Goal: Task Accomplishment & Management: Manage account settings

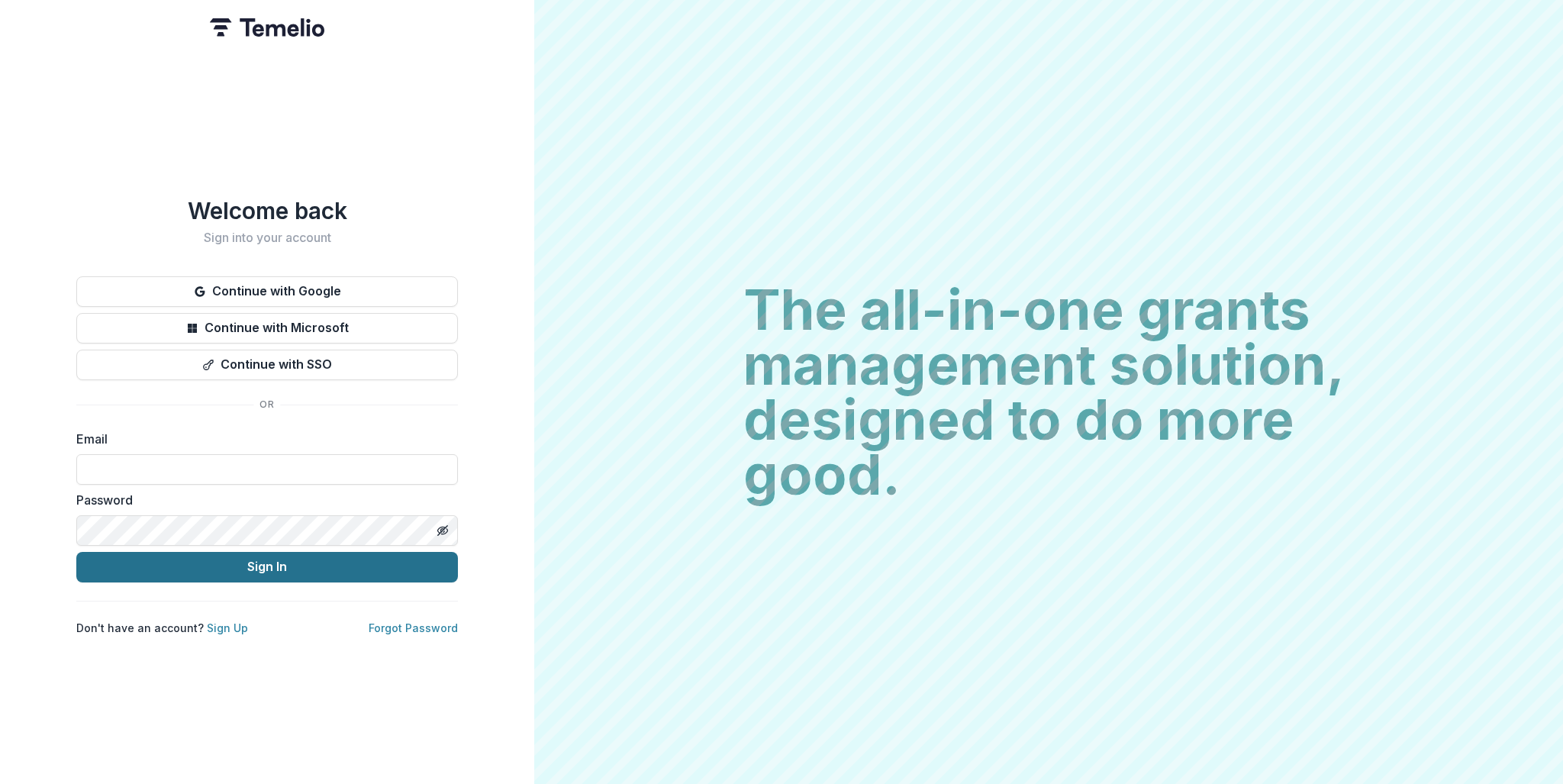
type input "**********"
click at [301, 556] on button "Sign In" at bounding box center [267, 566] width 381 height 30
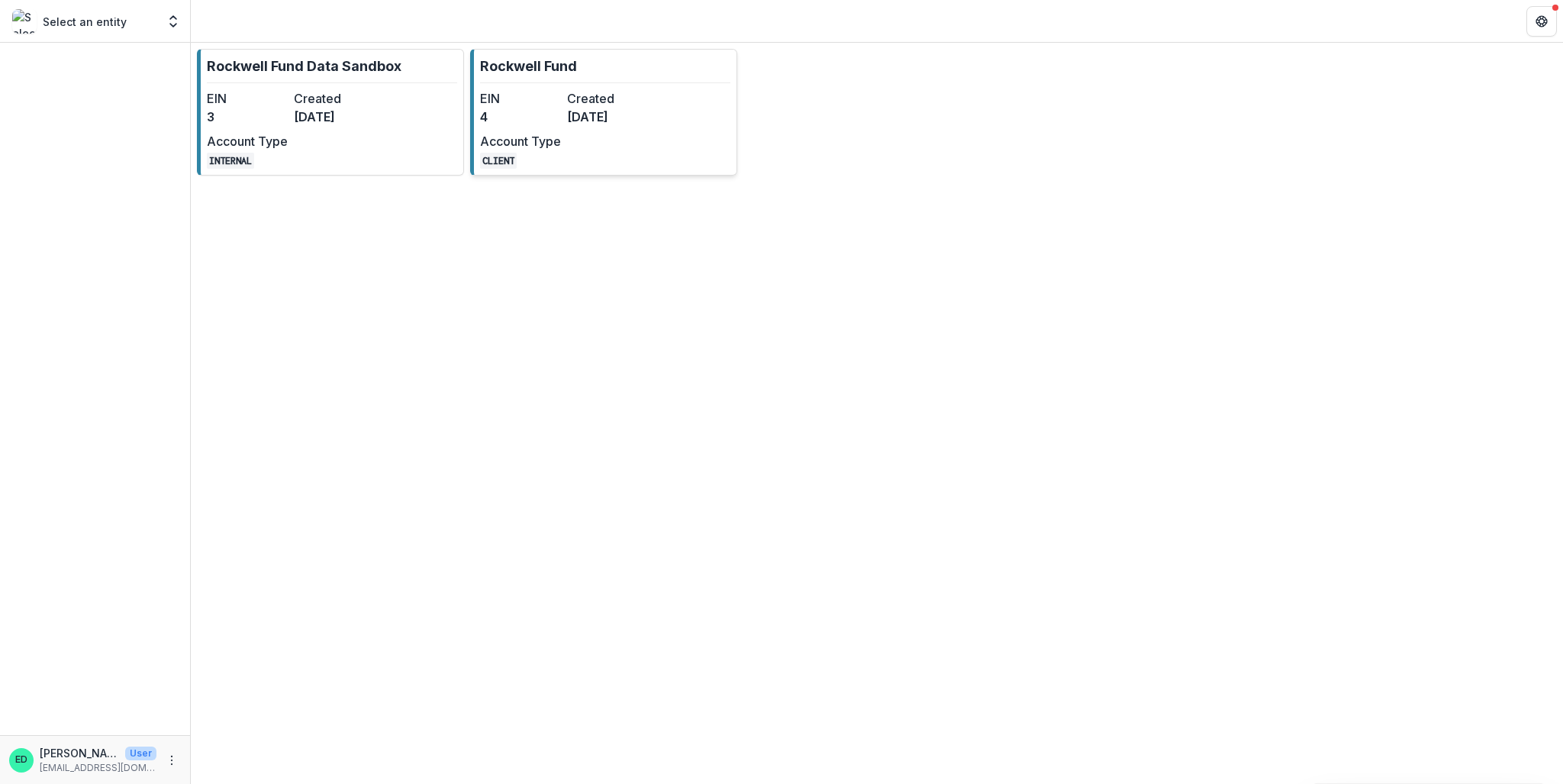
click at [528, 120] on dd "4" at bounding box center [520, 117] width 81 height 18
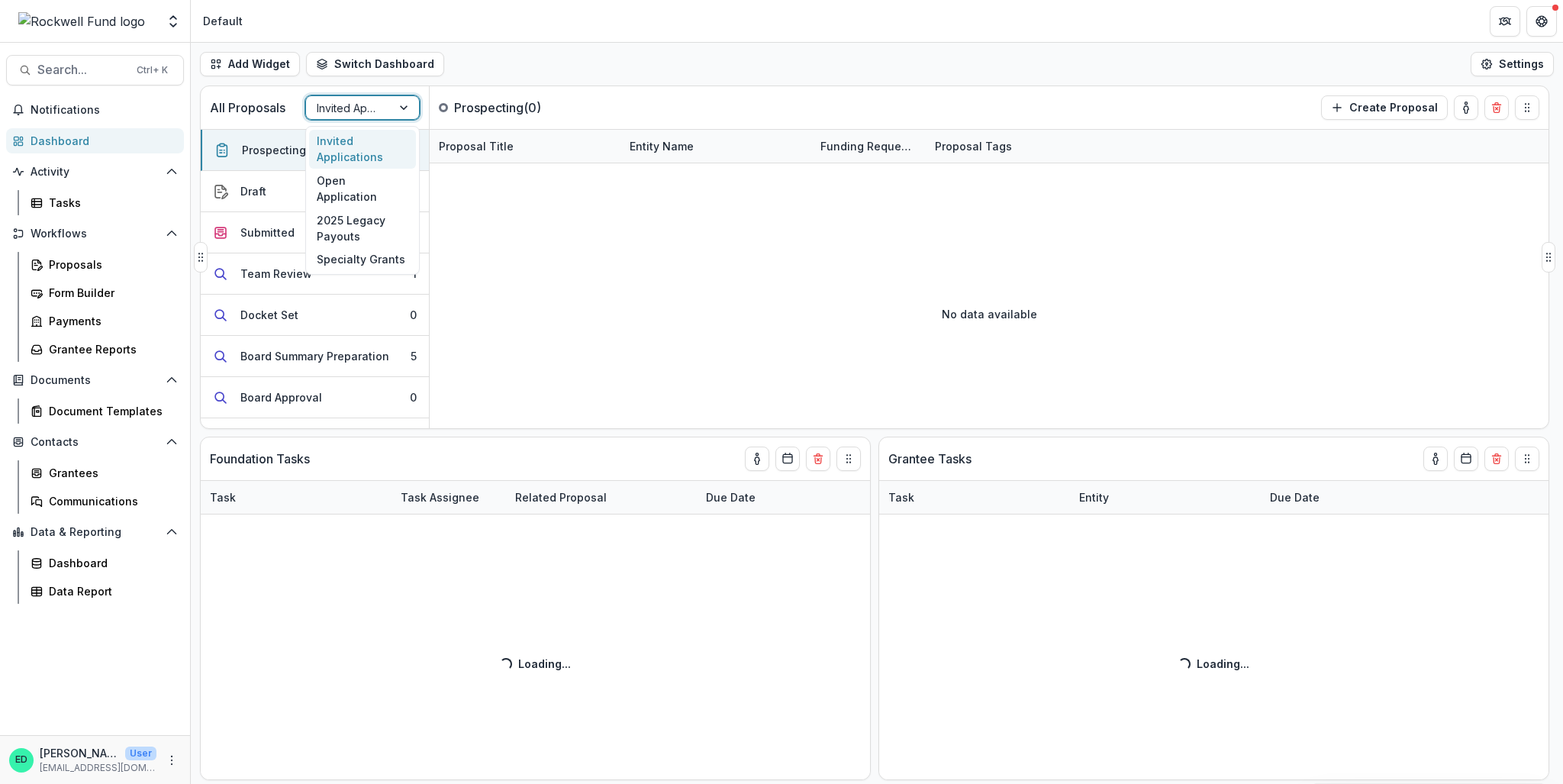
click at [348, 114] on div at bounding box center [349, 108] width 64 height 19
click at [348, 189] on div "Open Application" at bounding box center [362, 189] width 107 height 40
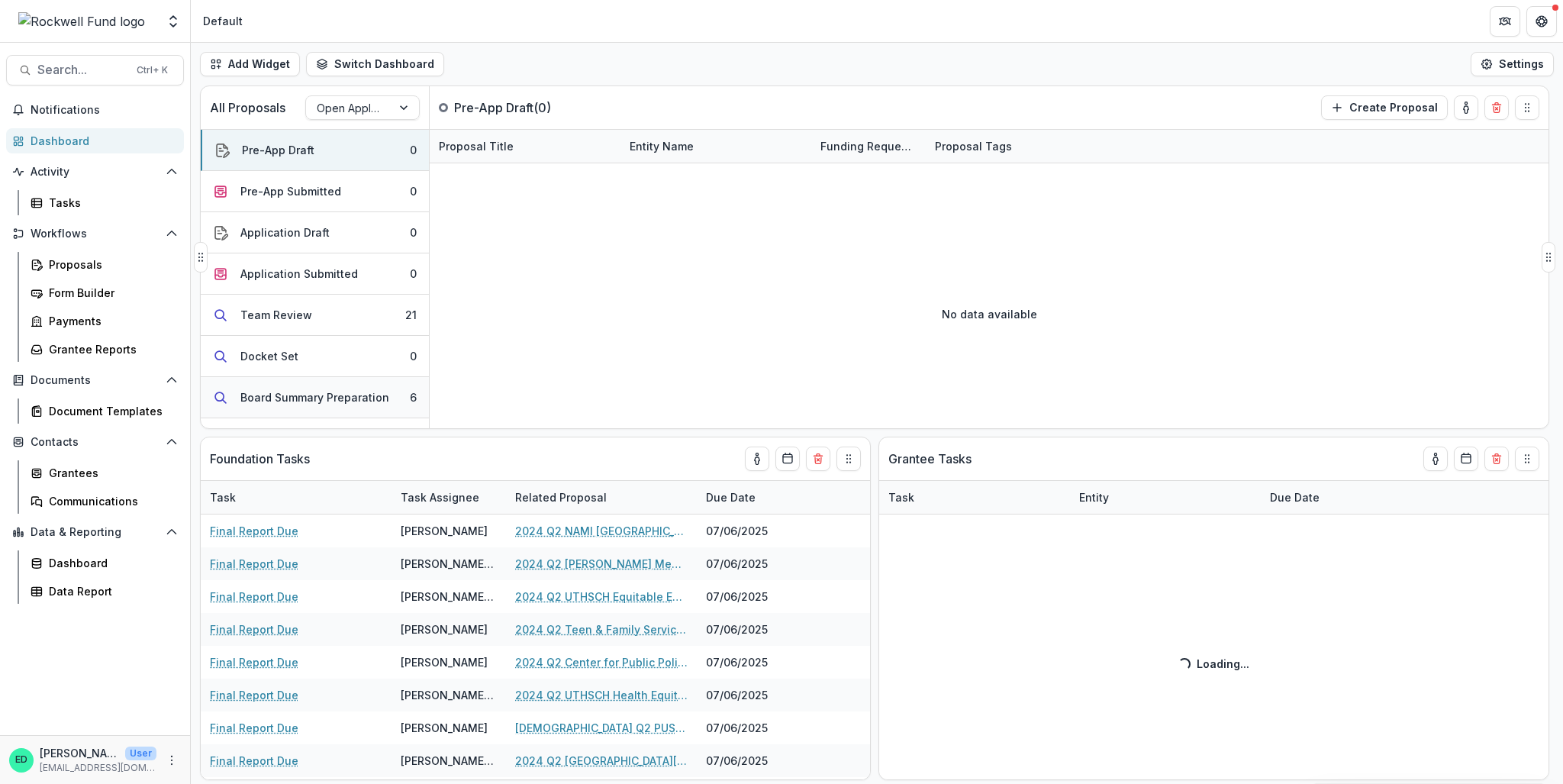
click at [354, 400] on div "Board Summary Preparation" at bounding box center [314, 397] width 149 height 16
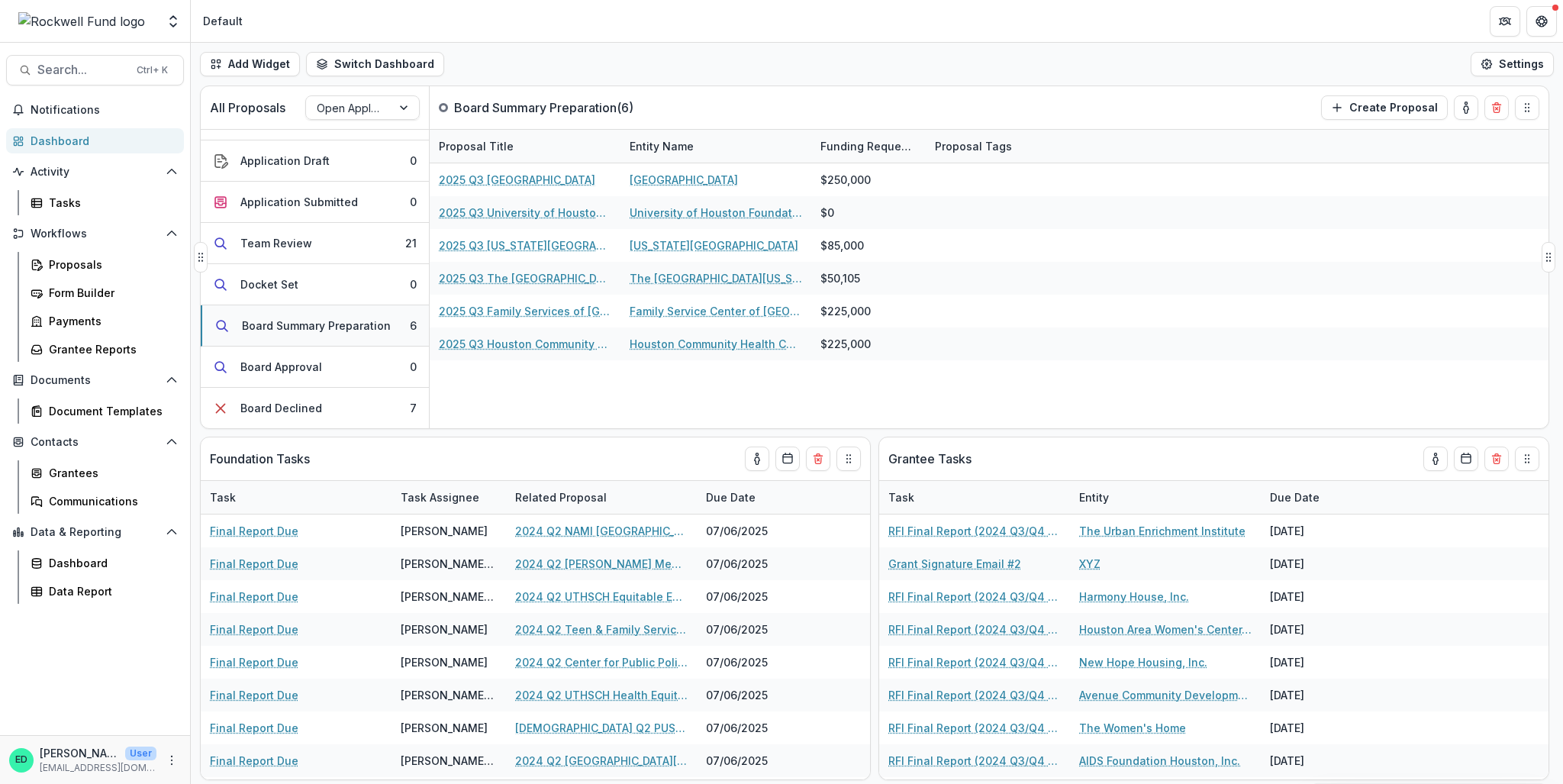
scroll to position [152, 0]
click at [348, 370] on button "Approved 1" at bounding box center [315, 368] width 228 height 41
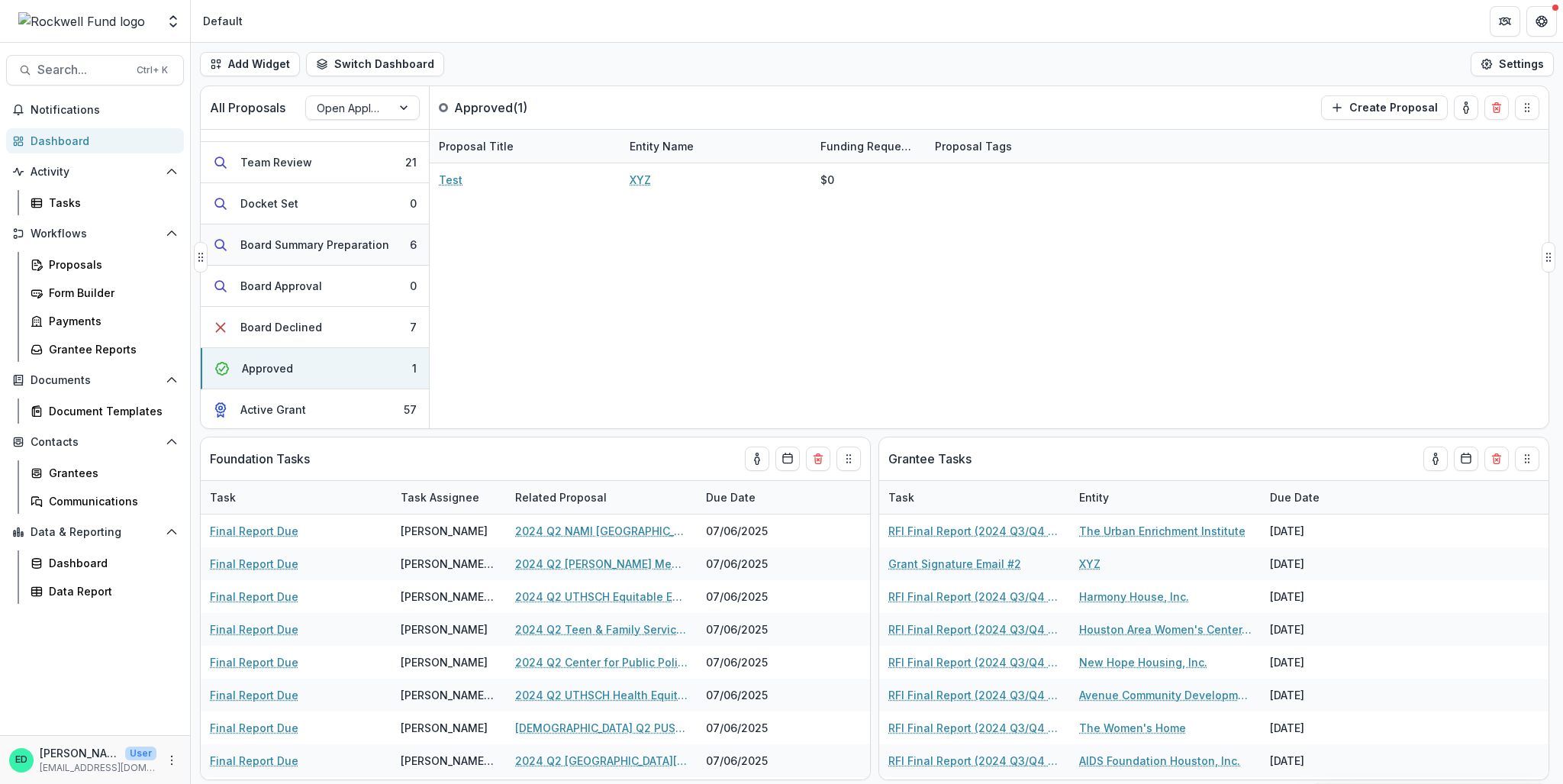
click at [361, 238] on div "Board Summary Preparation" at bounding box center [314, 245] width 149 height 16
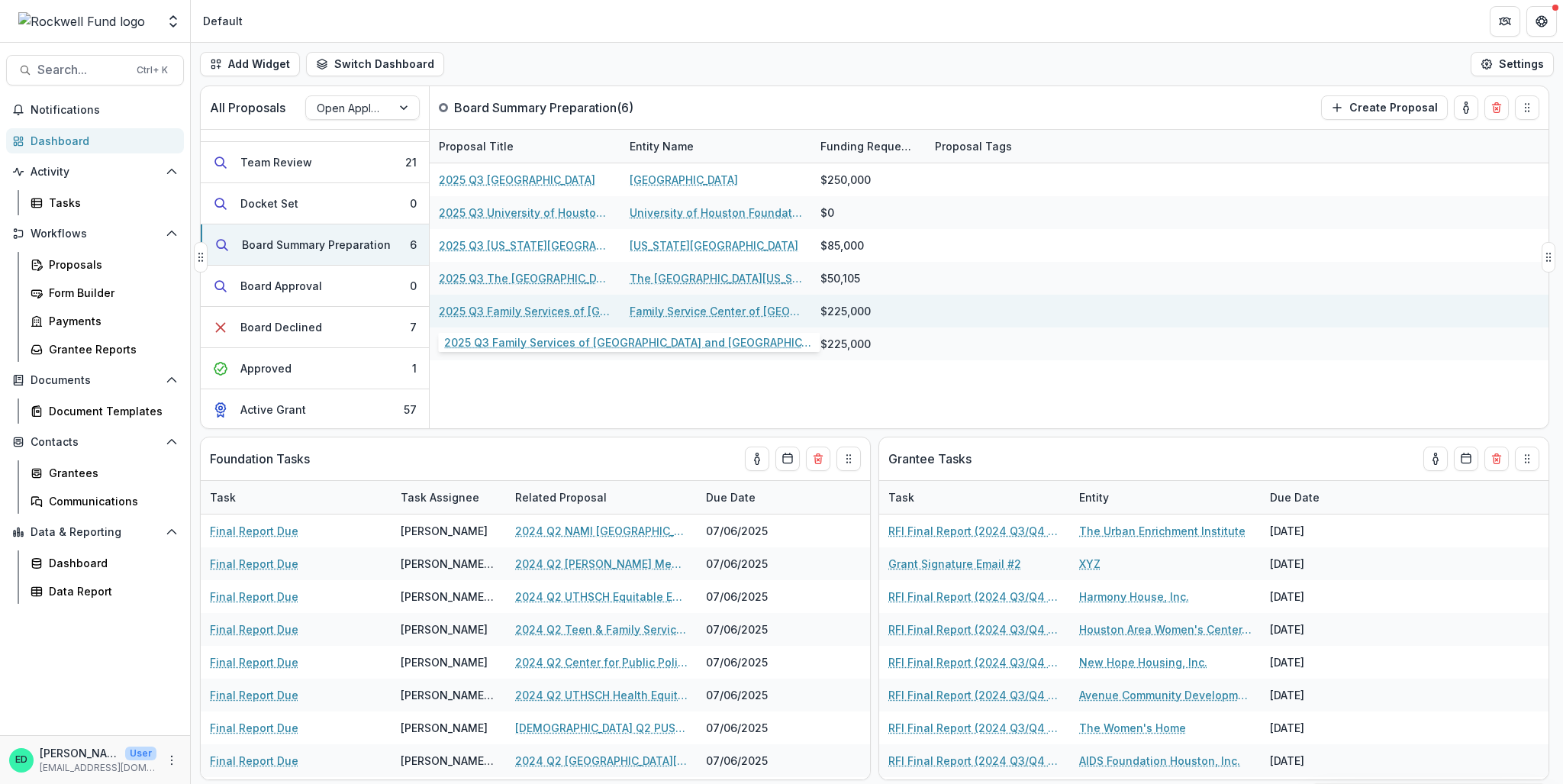
click at [547, 315] on link "2025 Q3 Family Services of [GEOGRAPHIC_DATA] and [GEOGRAPHIC_DATA]" at bounding box center [525, 311] width 172 height 16
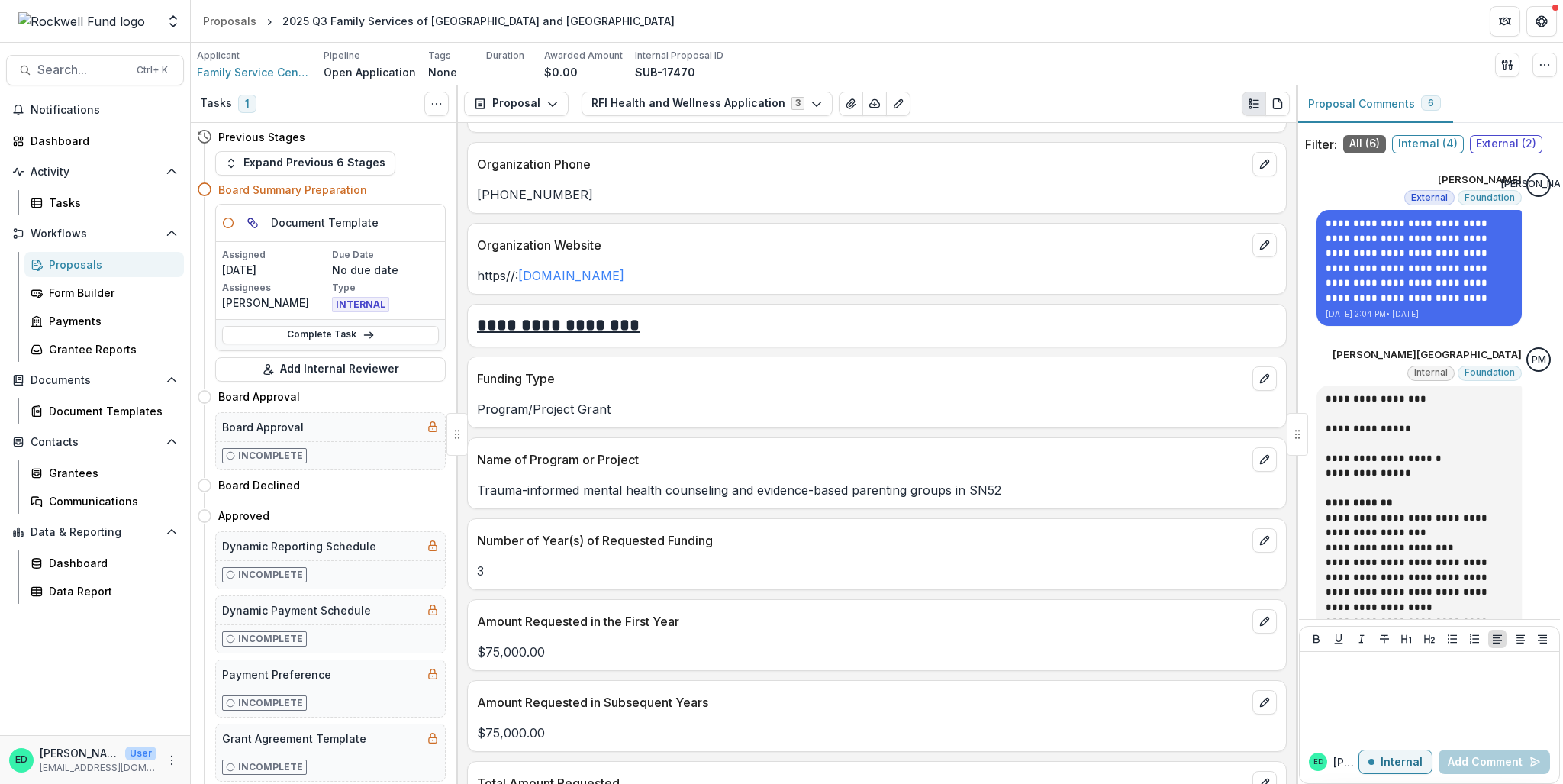
scroll to position [1679, 0]
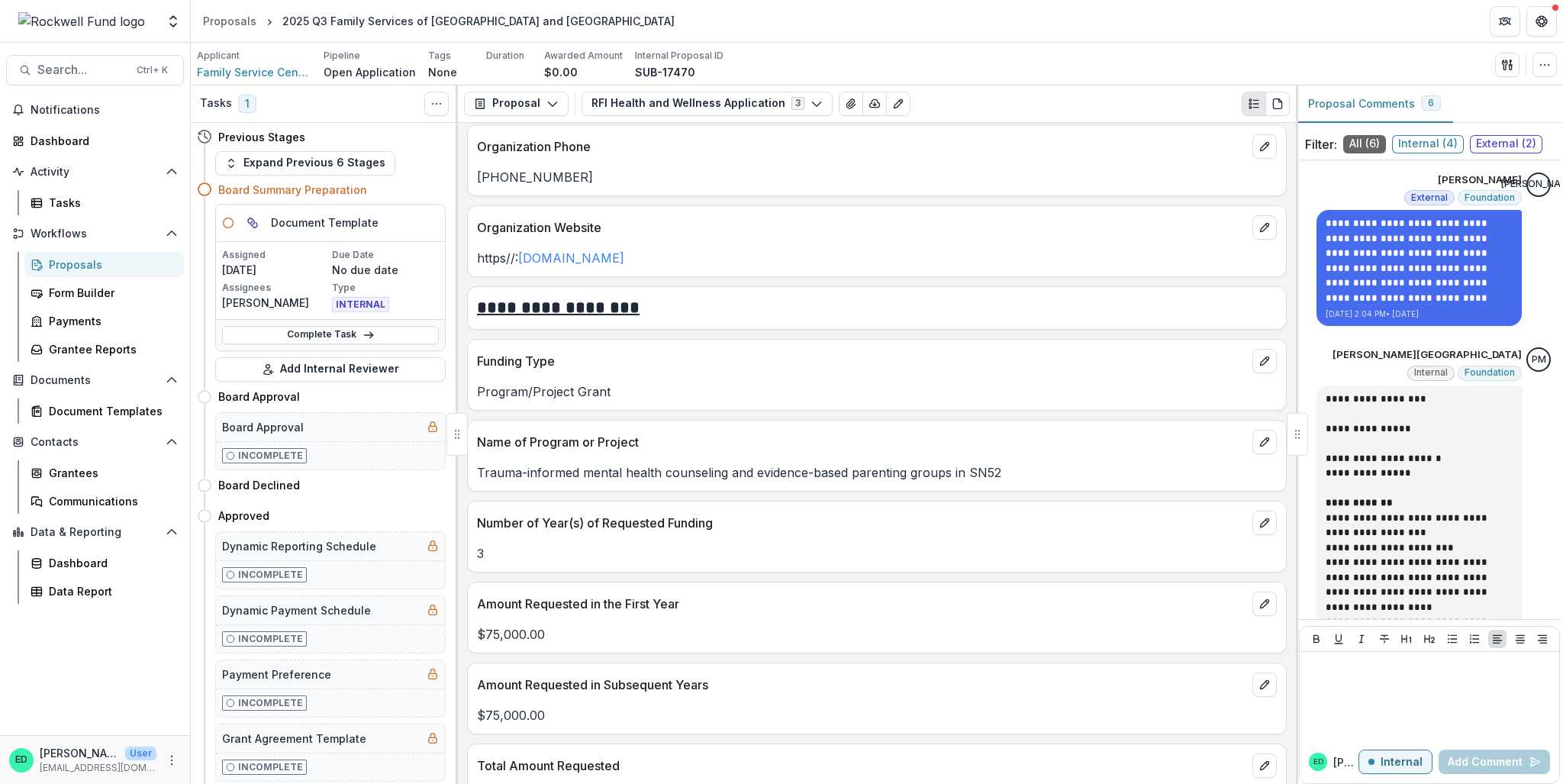
click at [734, 481] on p "Trauma-informed mental health counseling and evidence-based parenting groups in…" at bounding box center [876, 472] width 800 height 18
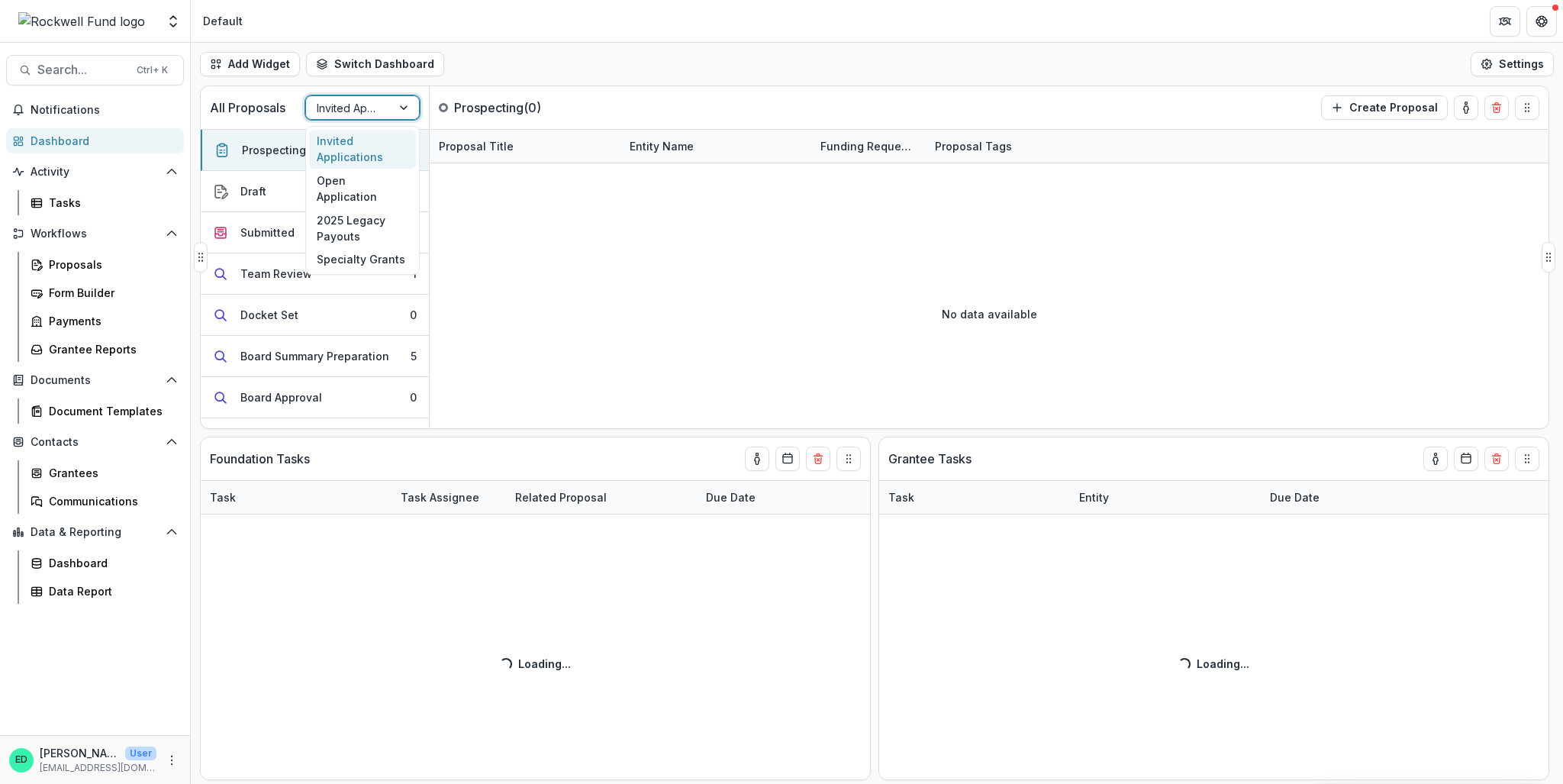
click at [381, 114] on div "Invited Applications" at bounding box center [349, 107] width 85 height 22
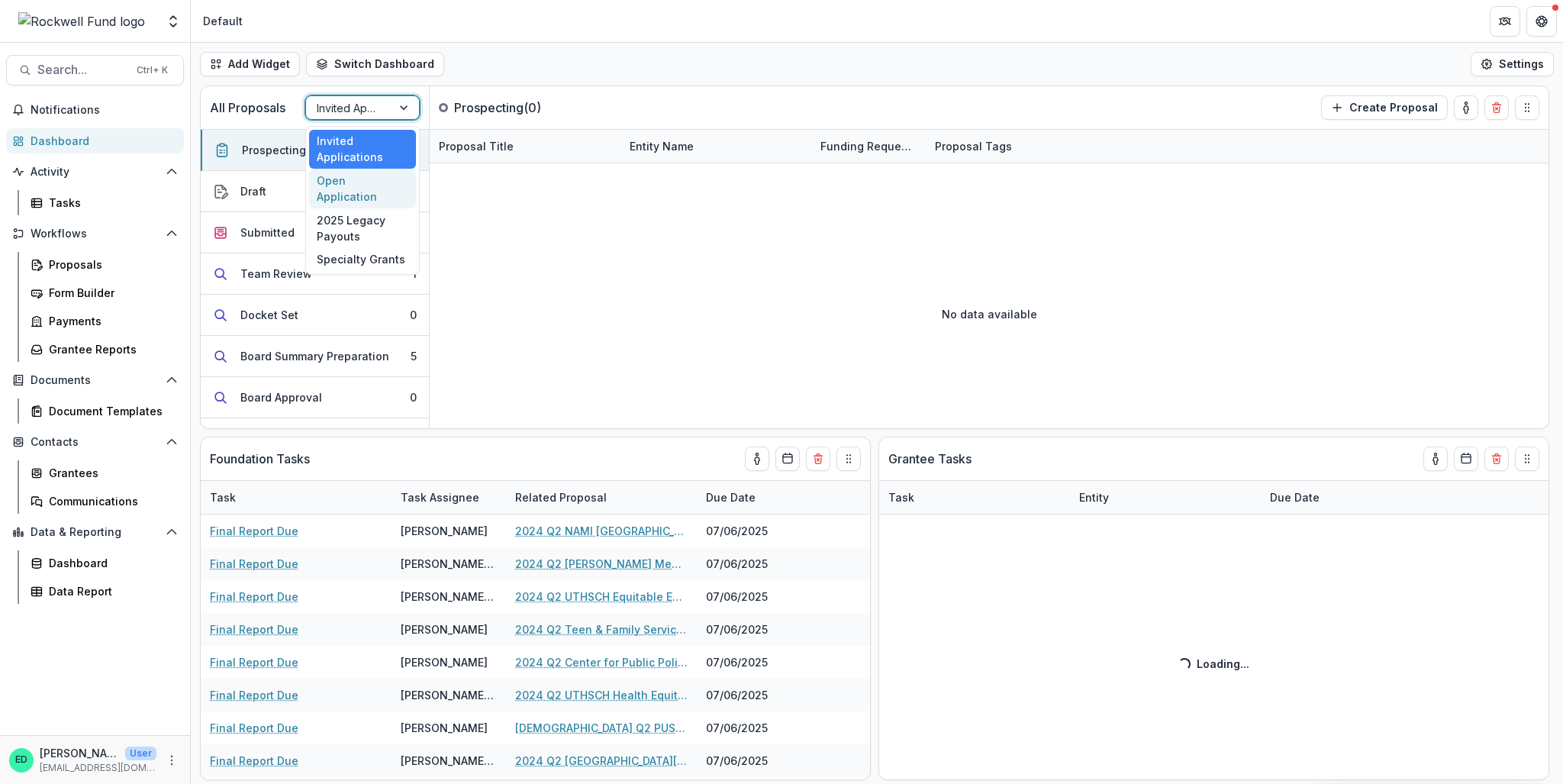
click at [375, 171] on div "Open Application" at bounding box center [362, 189] width 107 height 40
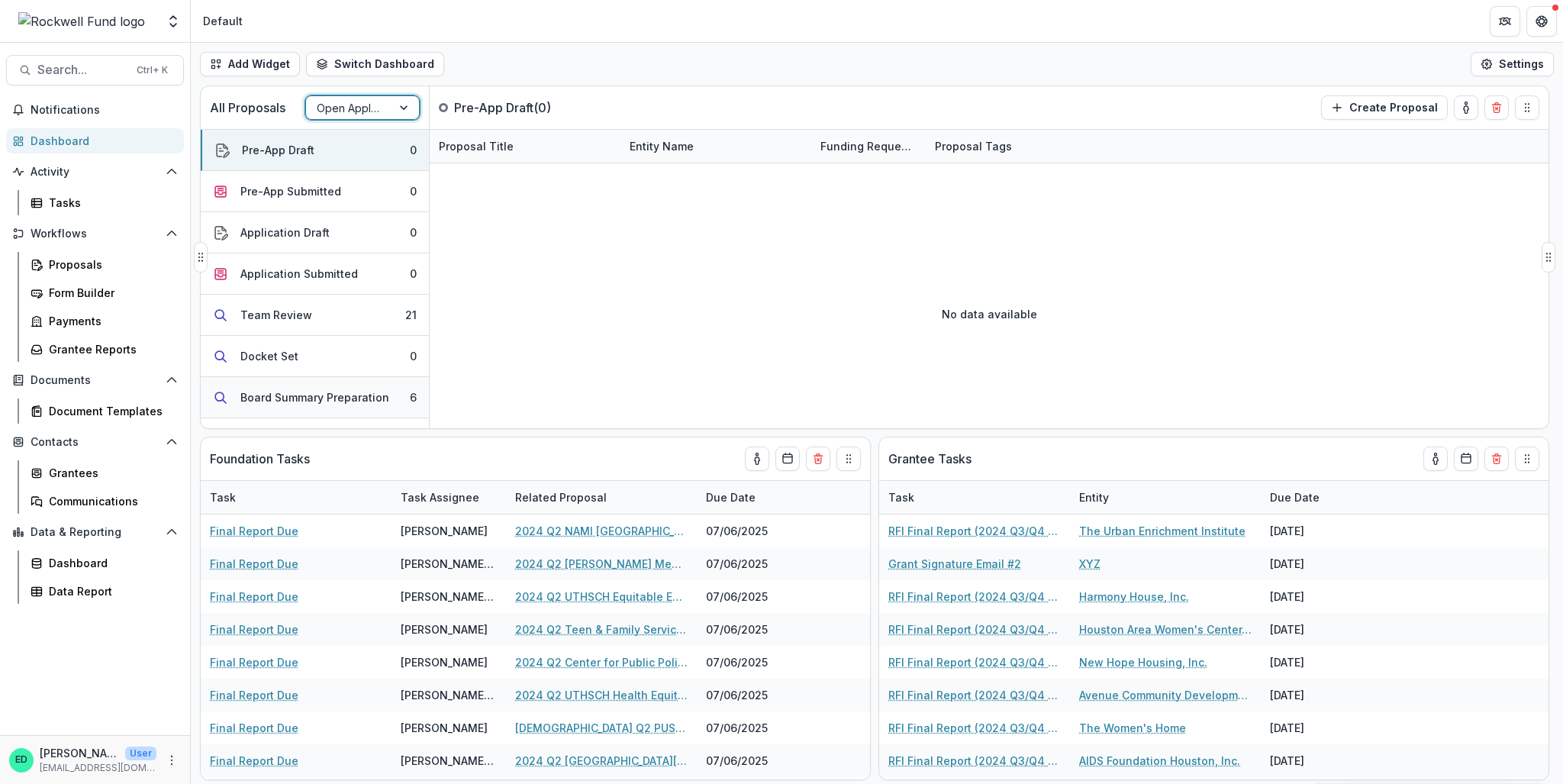
click at [379, 386] on button "Board Summary Preparation 6" at bounding box center [315, 397] width 228 height 41
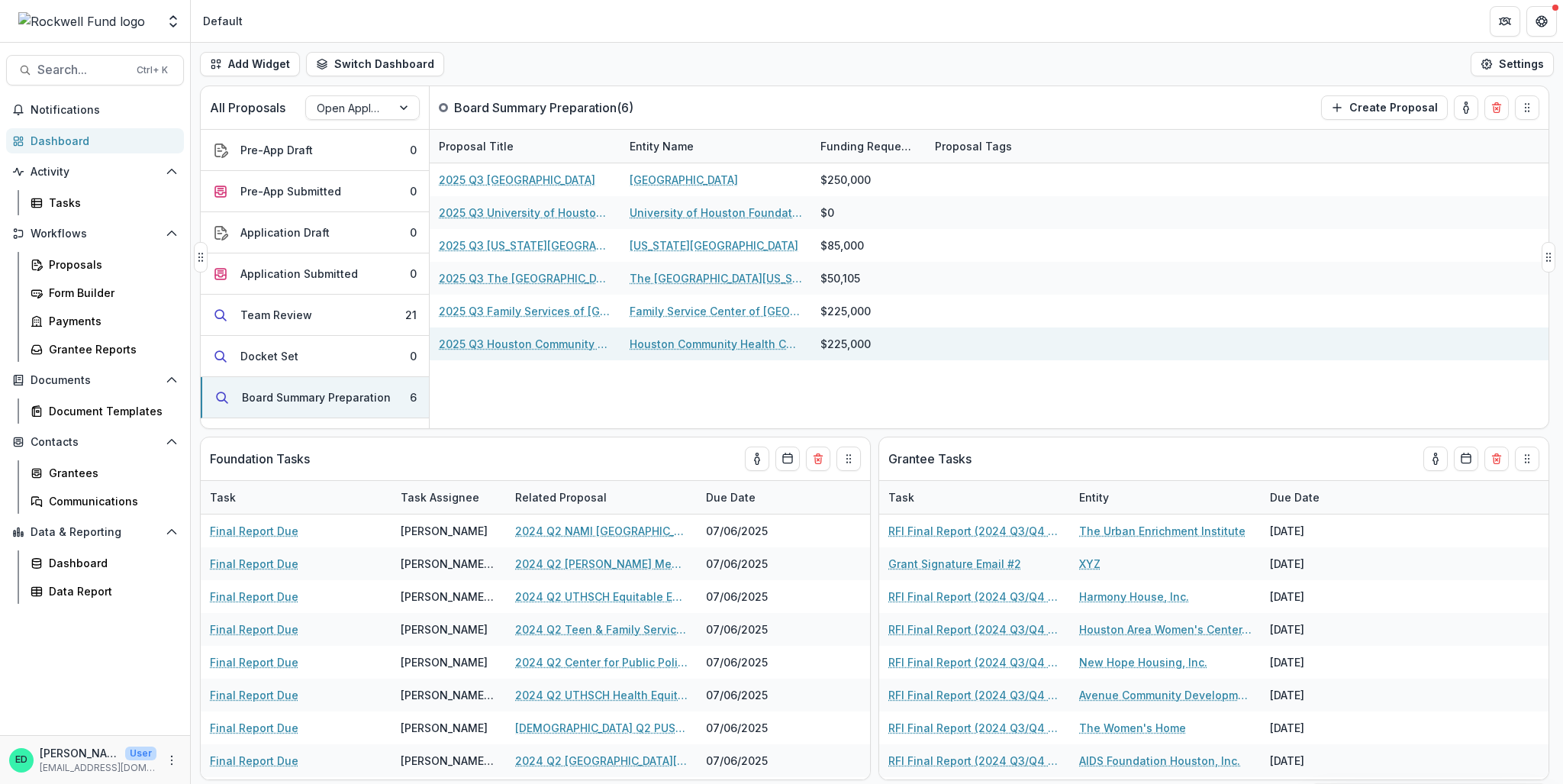
click at [546, 340] on link "2025 Q3 Houston Community Health Centers (dba Vecino Health Centers)" at bounding box center [525, 344] width 172 height 16
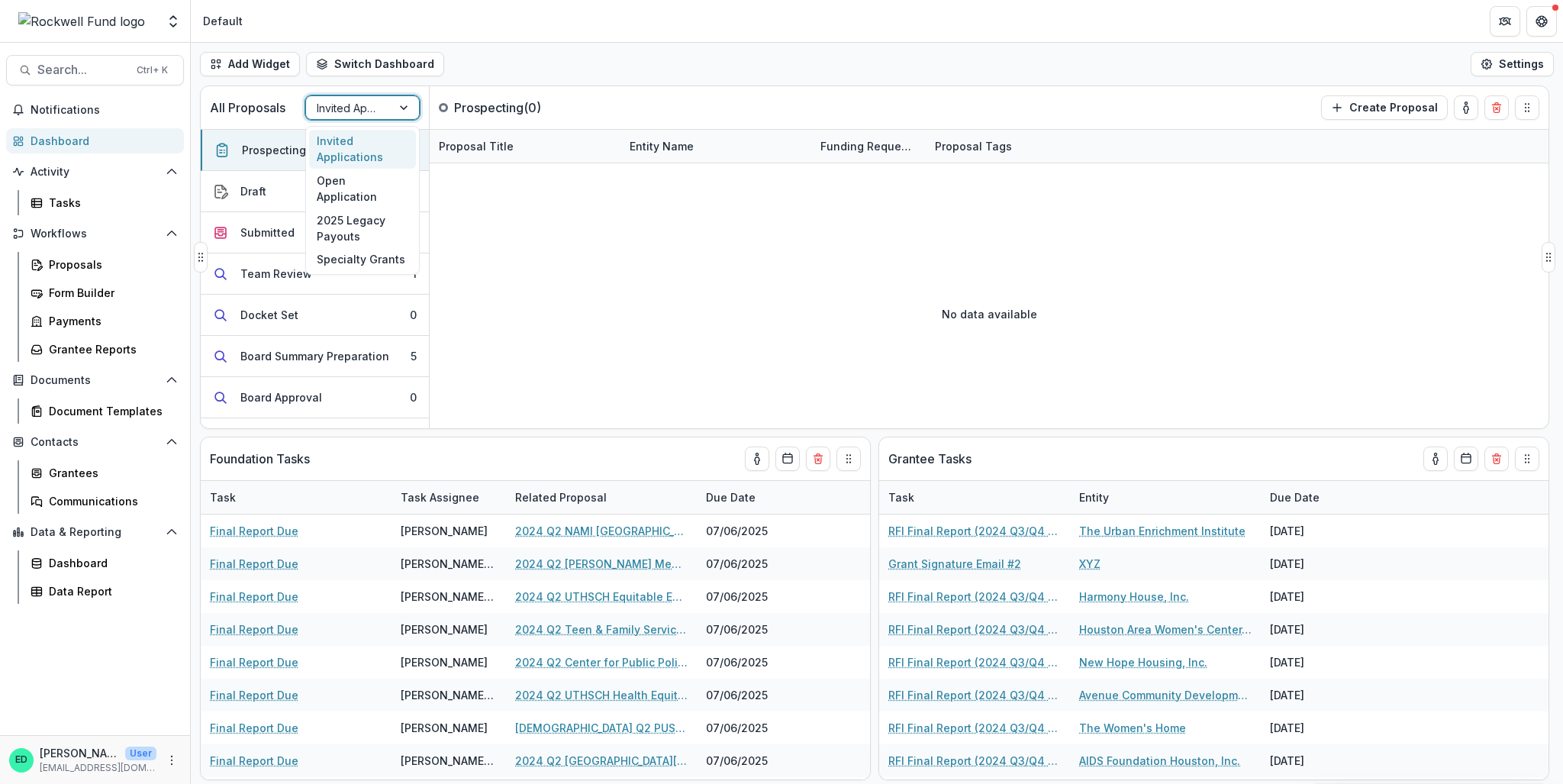
click at [379, 108] on div at bounding box center [349, 108] width 64 height 19
click at [369, 171] on div "Open Application" at bounding box center [362, 189] width 107 height 40
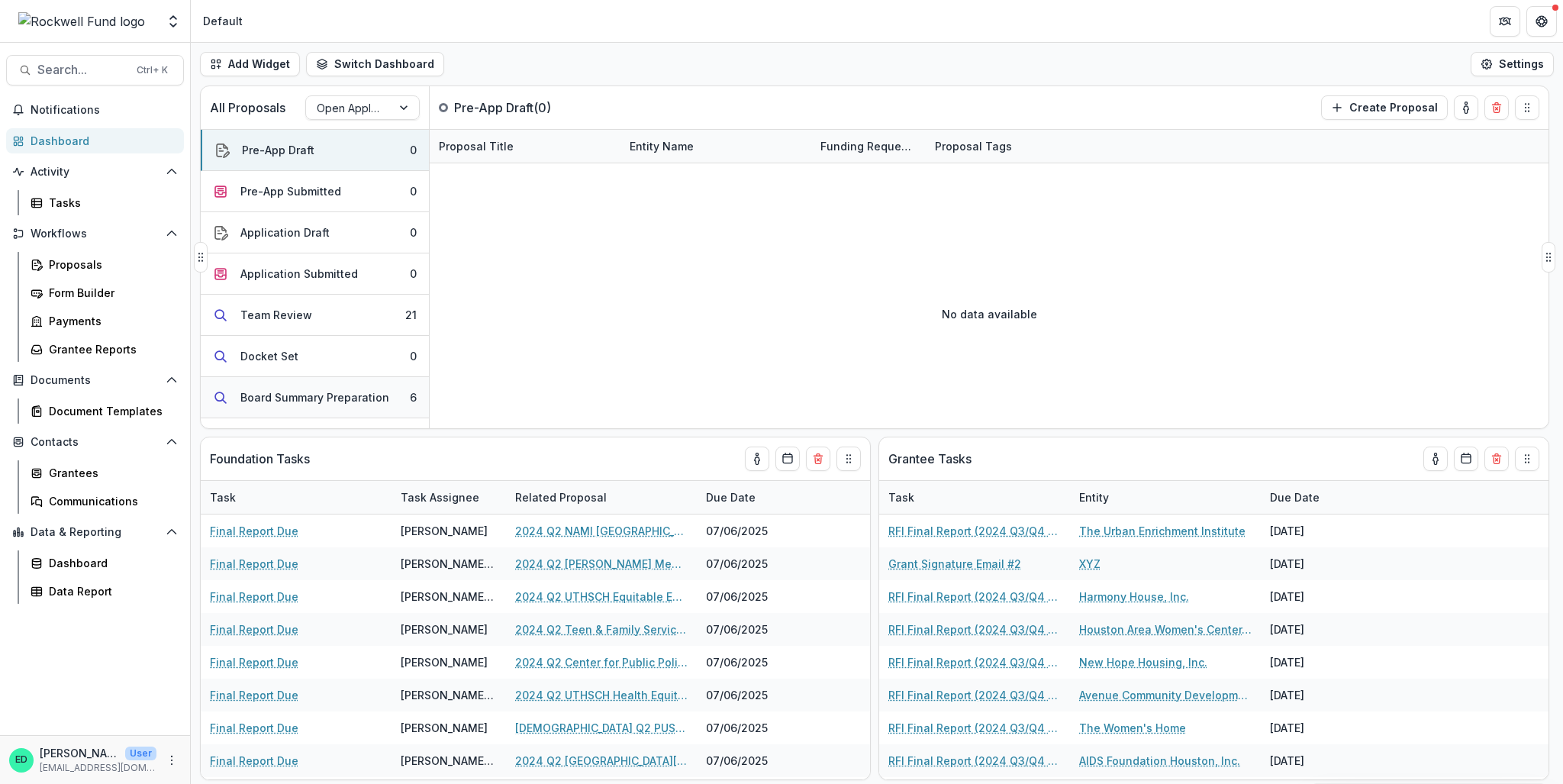
click at [352, 385] on button "Board Summary Preparation 6" at bounding box center [315, 397] width 228 height 41
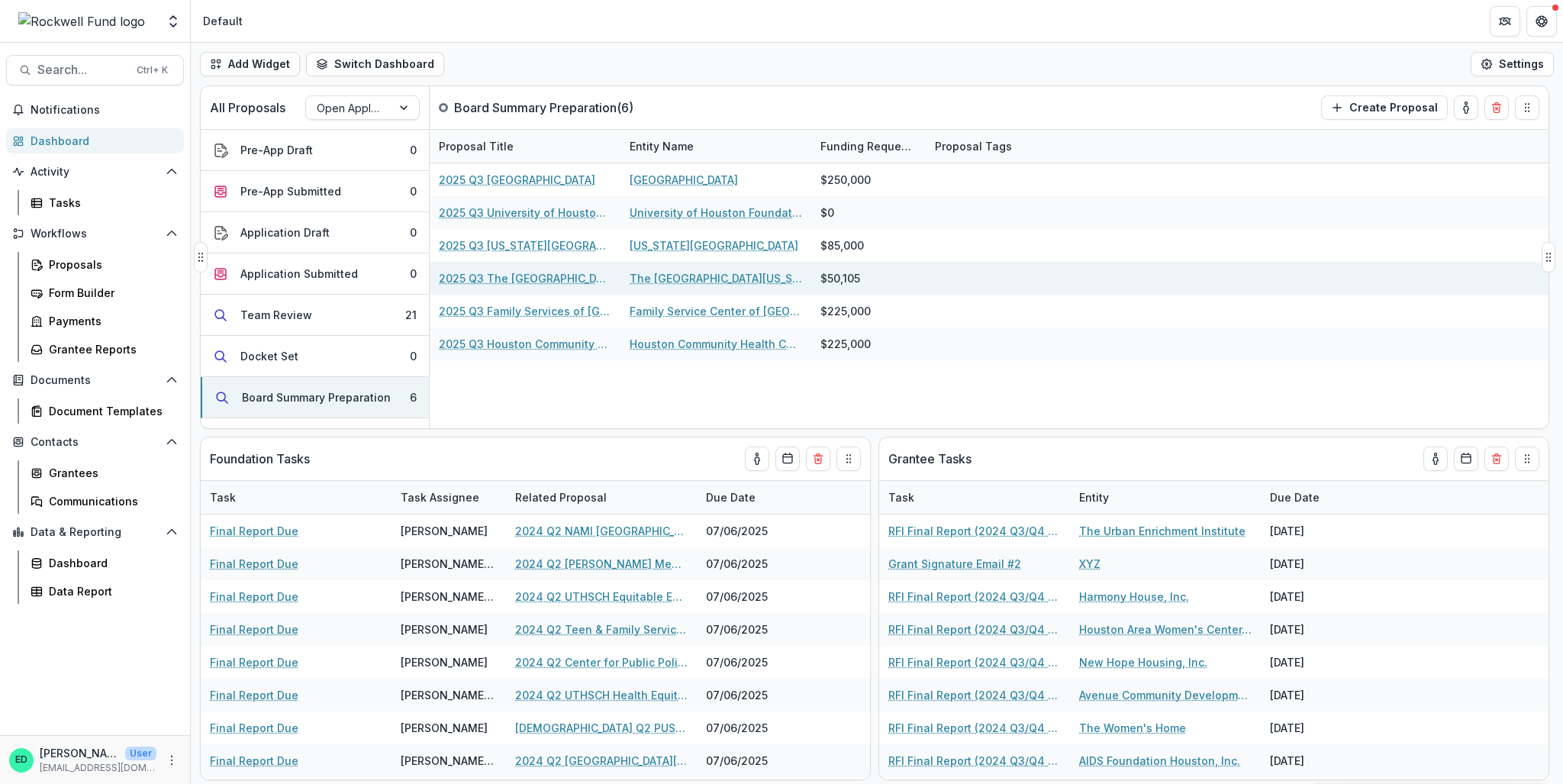
click at [517, 277] on link "2025 Q3 The [GEOGRAPHIC_DATA][US_STATE] at [GEOGRAPHIC_DATA]" at bounding box center [525, 278] width 172 height 16
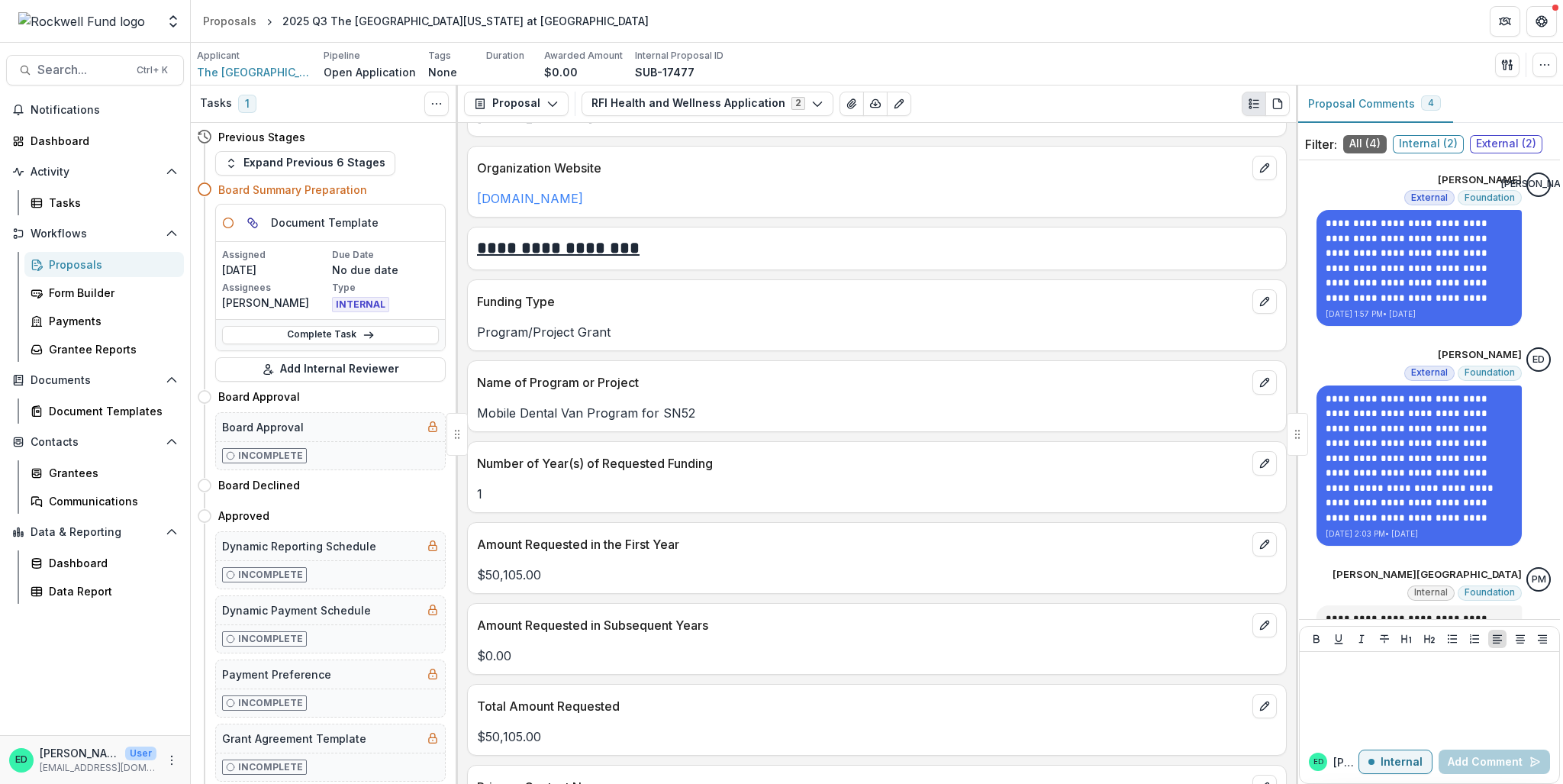
scroll to position [1907, 0]
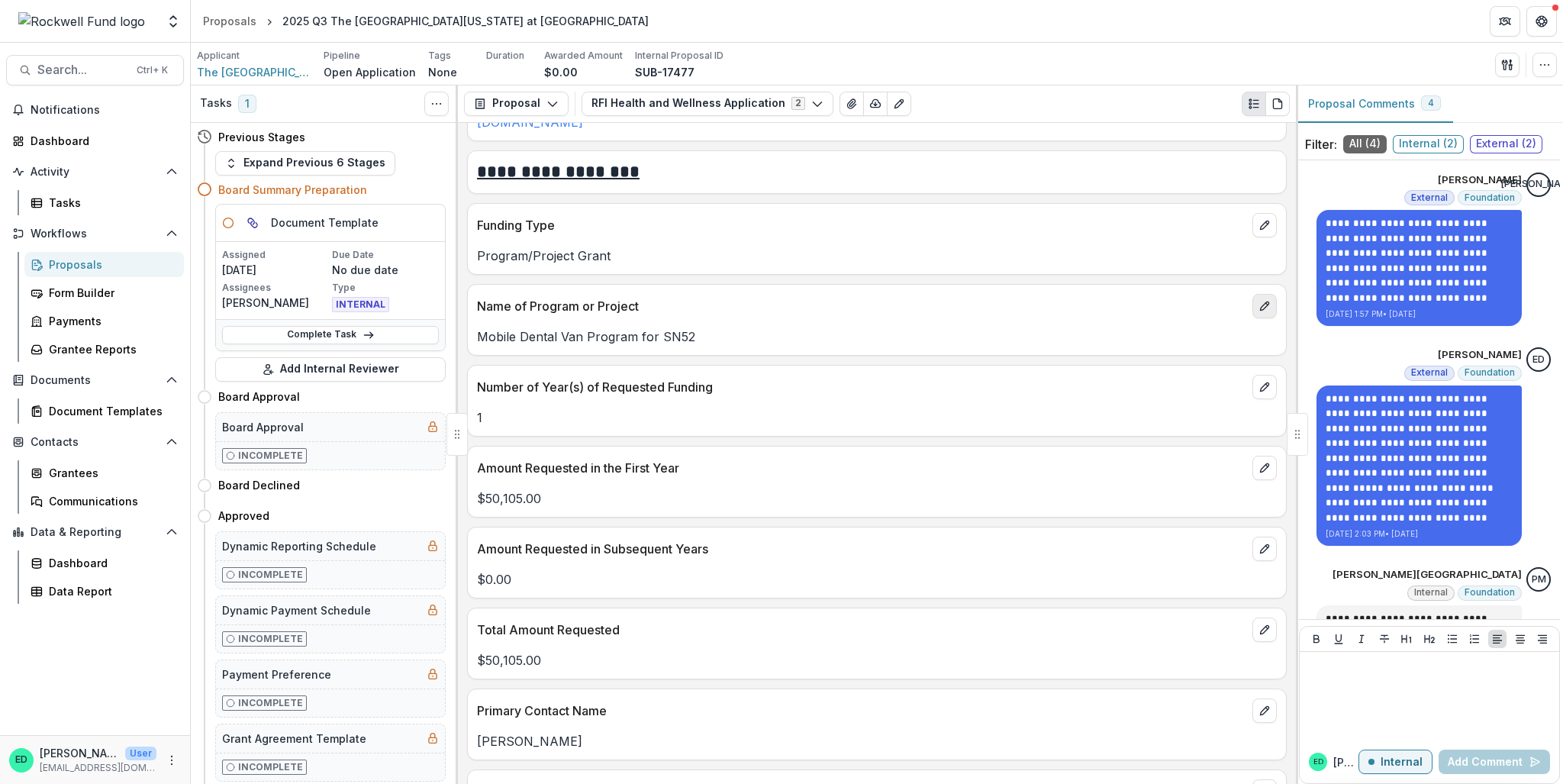
click at [1256, 312] on button "edit" at bounding box center [1264, 306] width 24 height 24
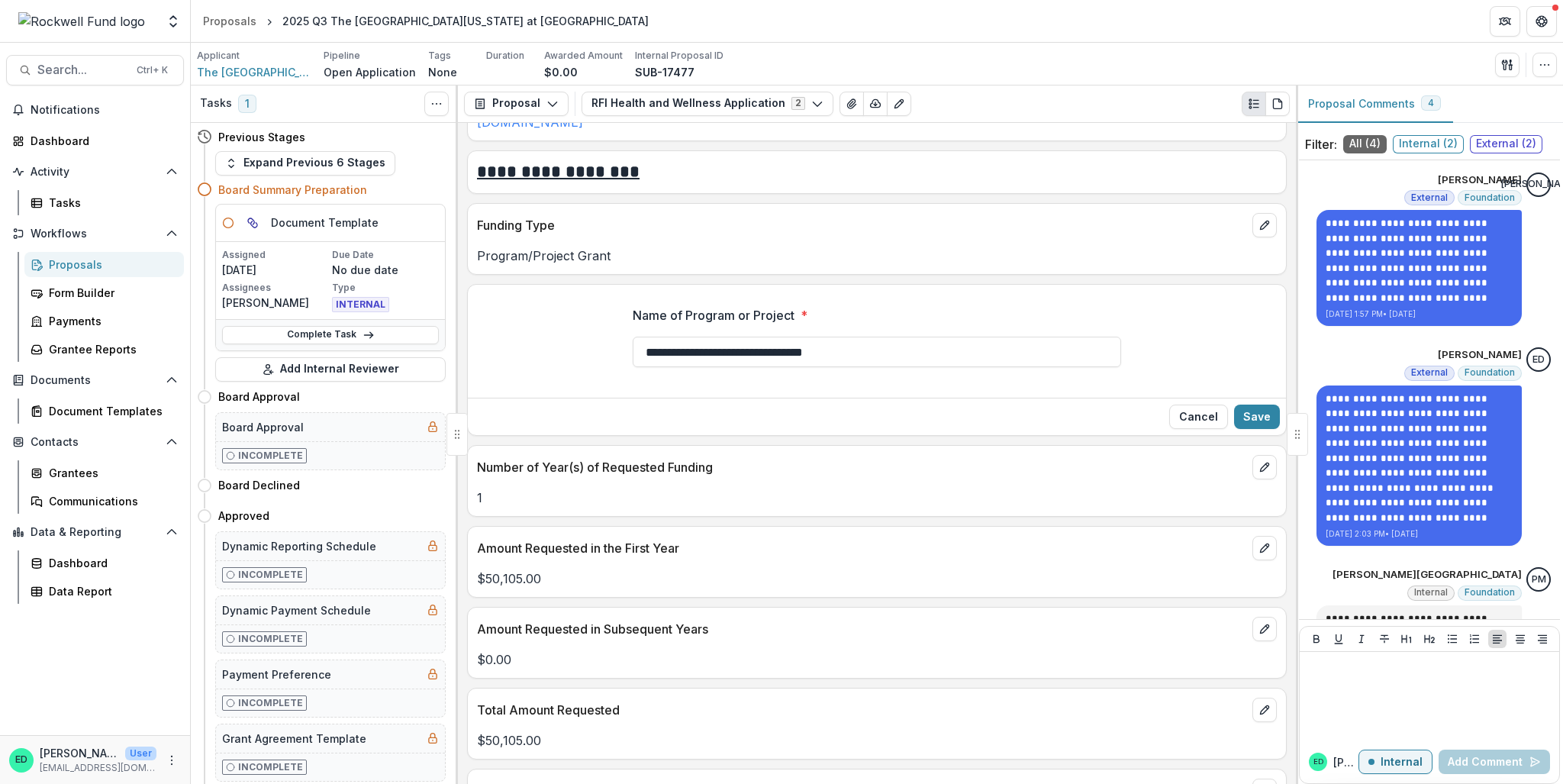
drag, startPoint x: 893, startPoint y: 372, endPoint x: 388, endPoint y: 290, distance: 511.6
click at [387, 290] on div "Tasks 1 Show Cancelled Tasks Previous Stages Expand Previous 6 Stages Board Sum…" at bounding box center [876, 434] width 1372 height 698
type input "*"
type input "**********"
click at [1239, 429] on button "Save" at bounding box center [1257, 417] width 46 height 24
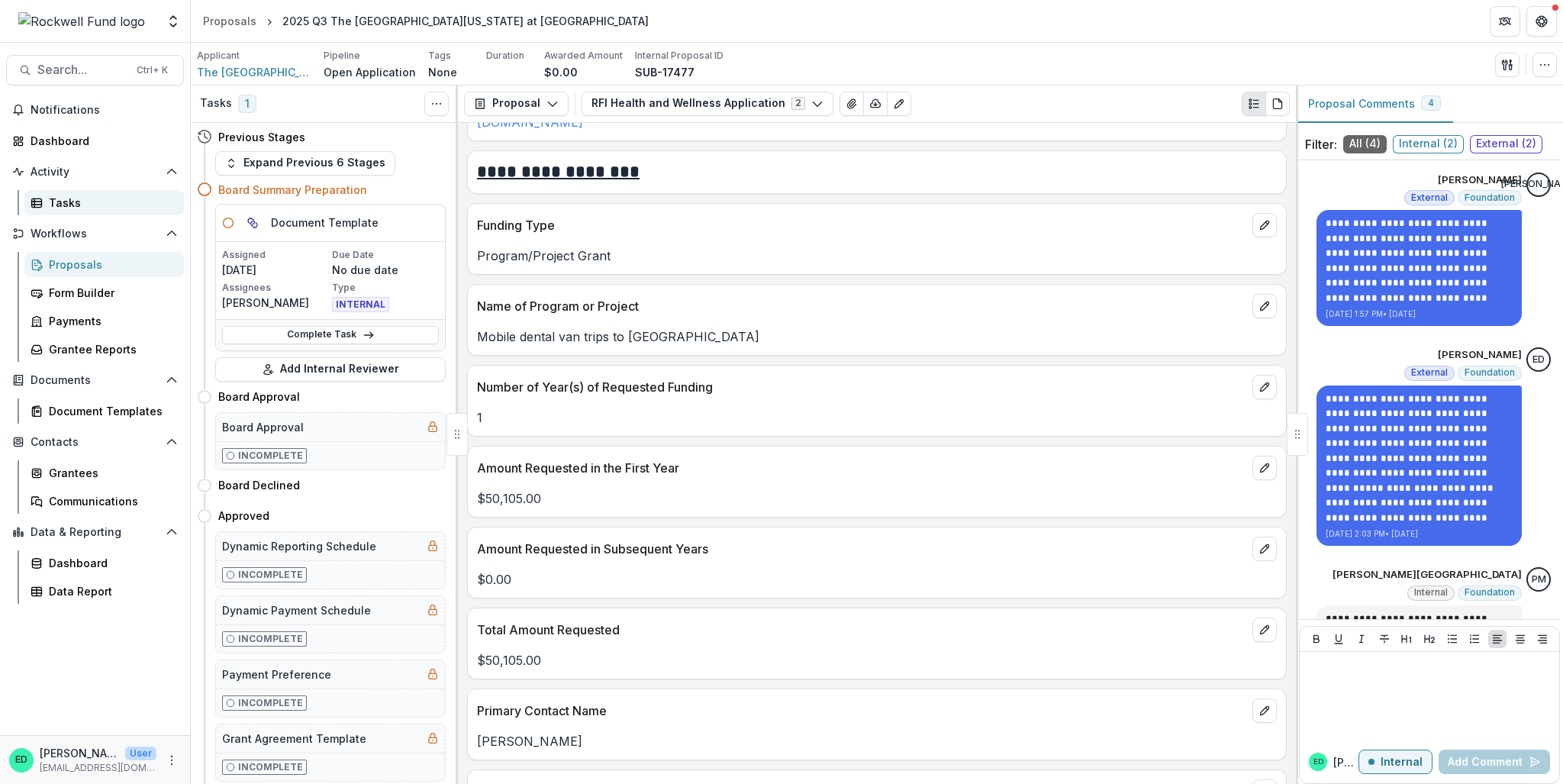
click at [55, 211] on link "Tasks" at bounding box center [104, 202] width 159 height 25
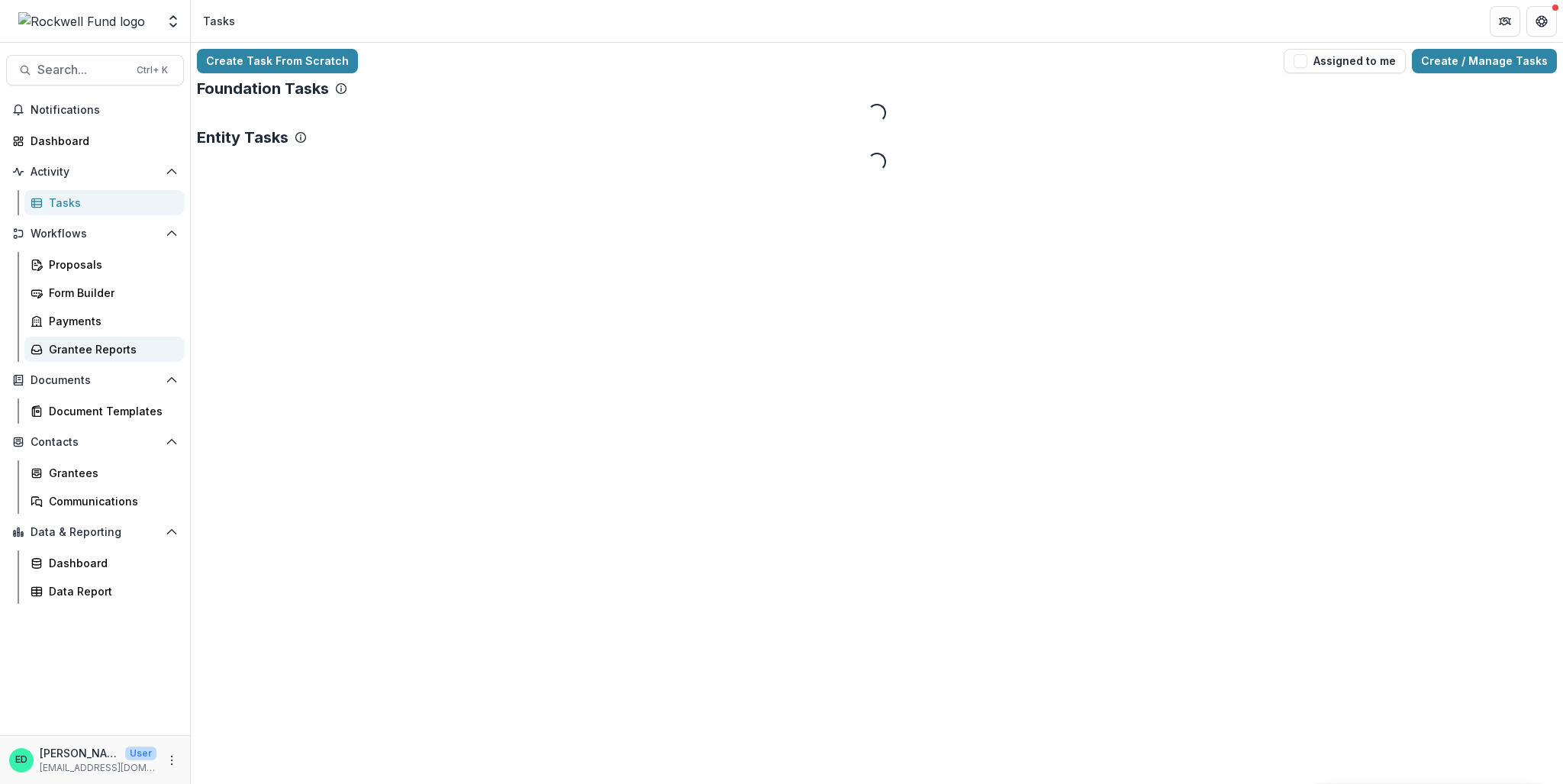
click at [88, 345] on div "Grantee Reports" at bounding box center [110, 349] width 123 height 16
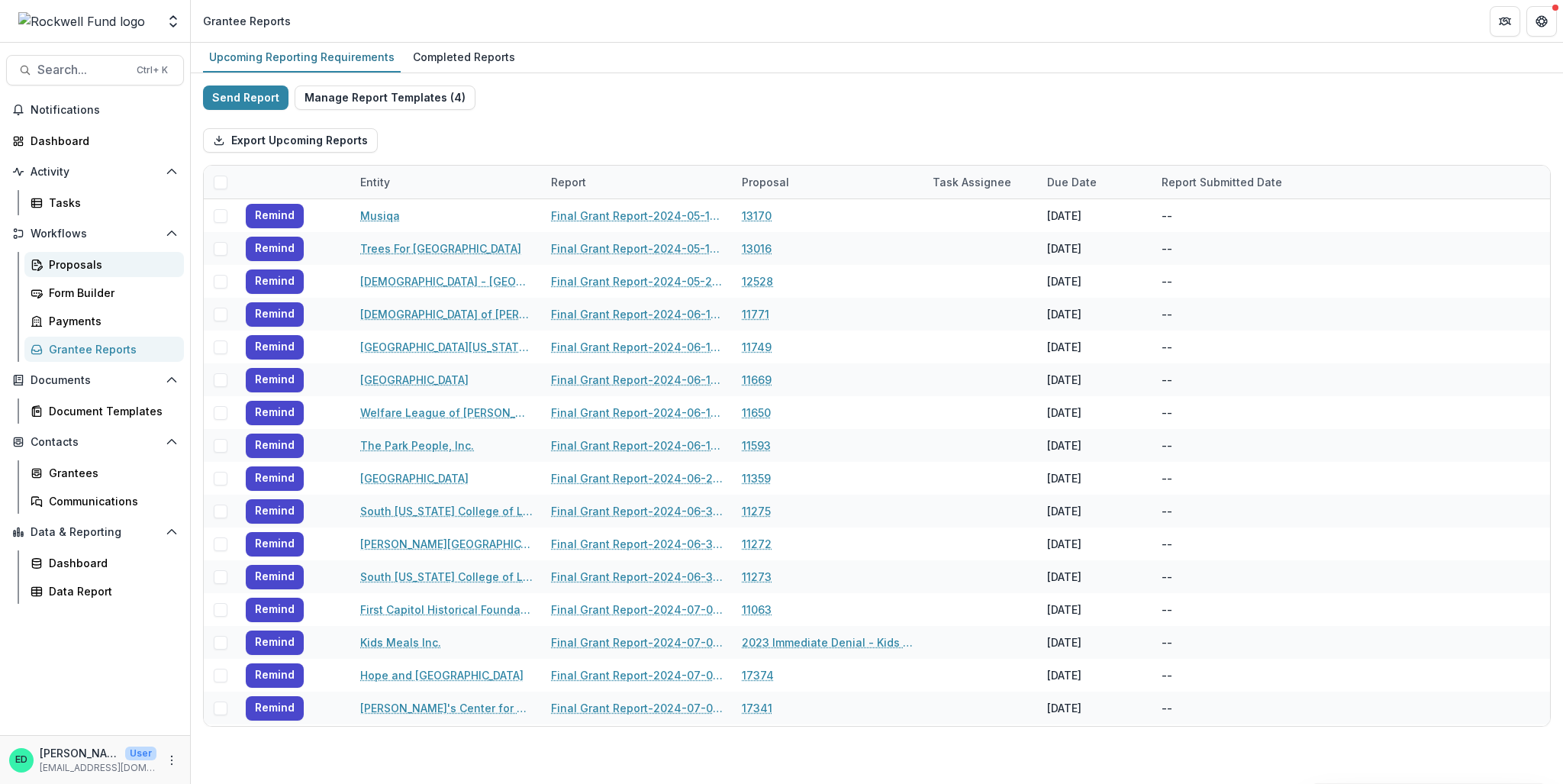
click at [57, 254] on link "Proposals" at bounding box center [104, 264] width 159 height 25
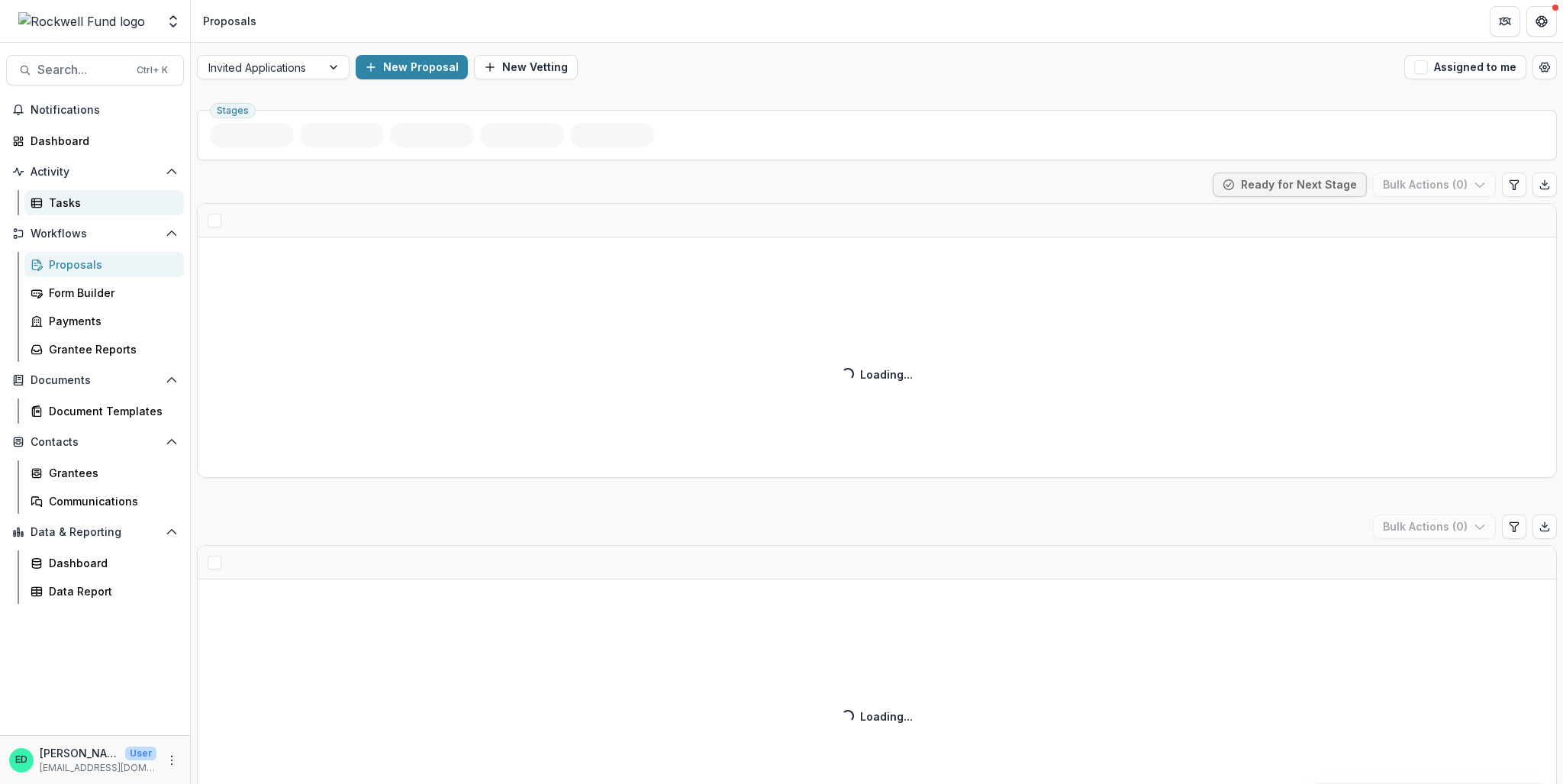
click at [46, 198] on link "Tasks" at bounding box center [104, 202] width 159 height 25
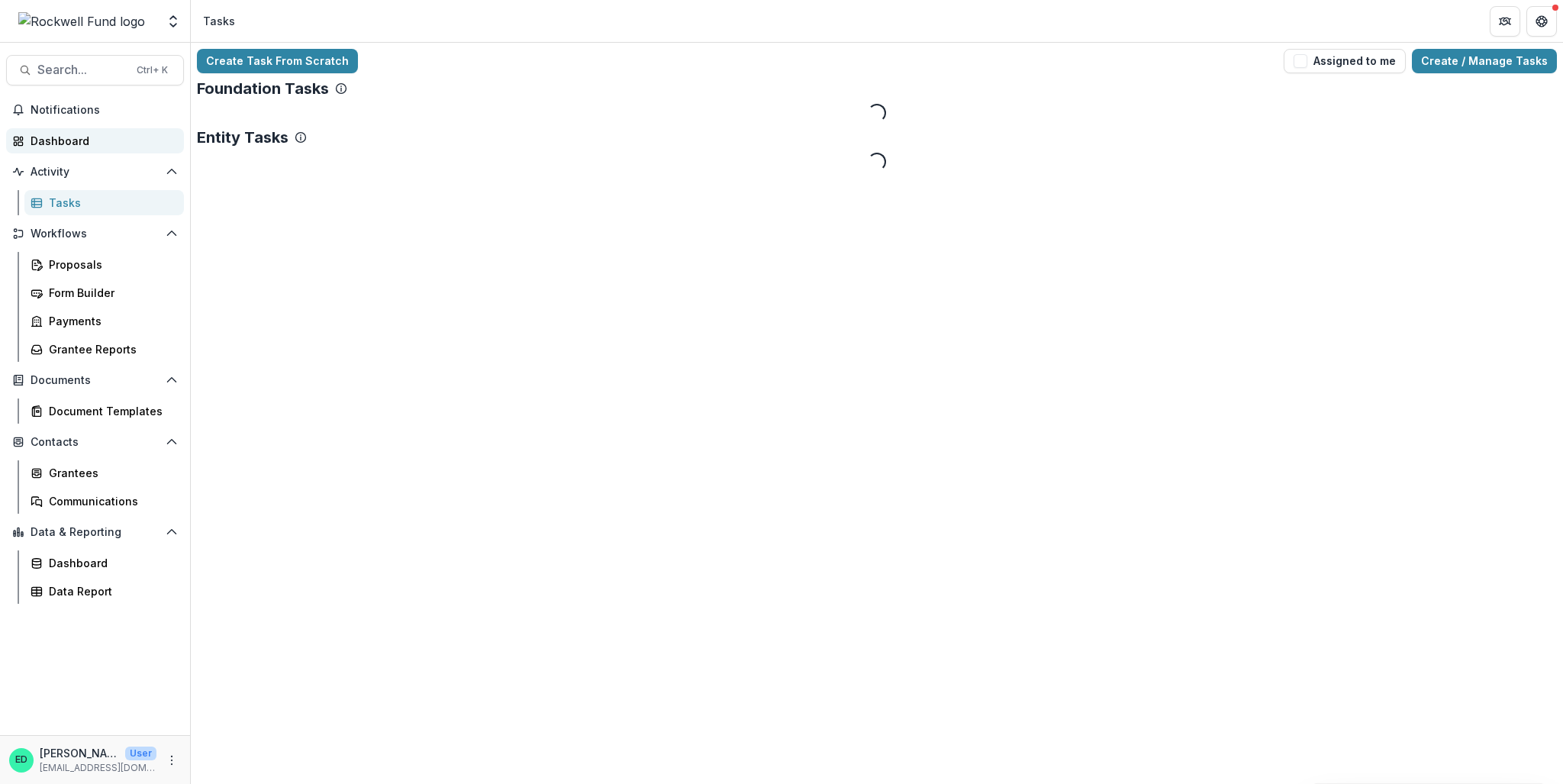
click at [61, 143] on div "Dashboard" at bounding box center [101, 141] width 141 height 16
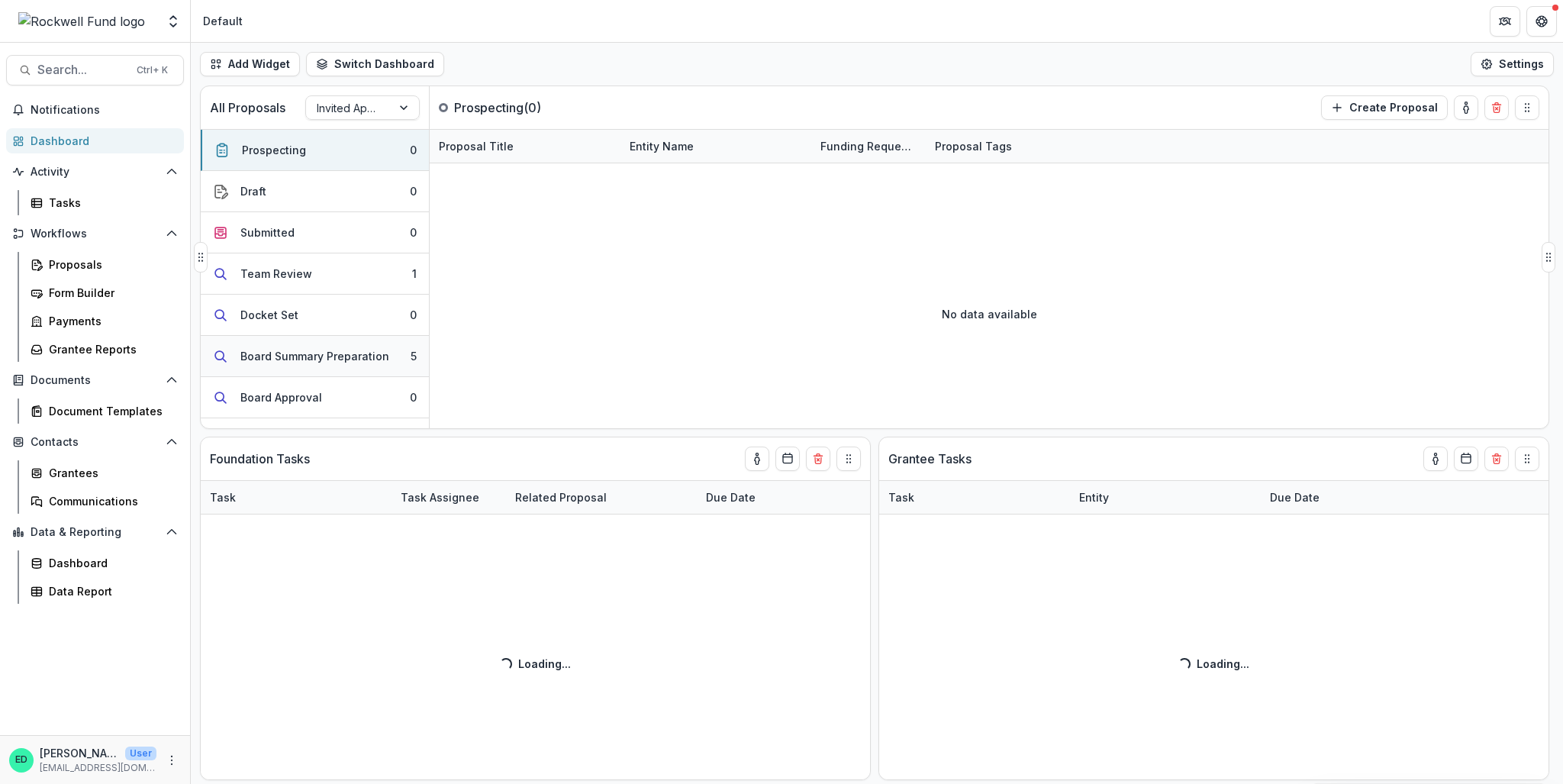
click at [351, 365] on button "Board Summary Preparation 5" at bounding box center [315, 356] width 228 height 41
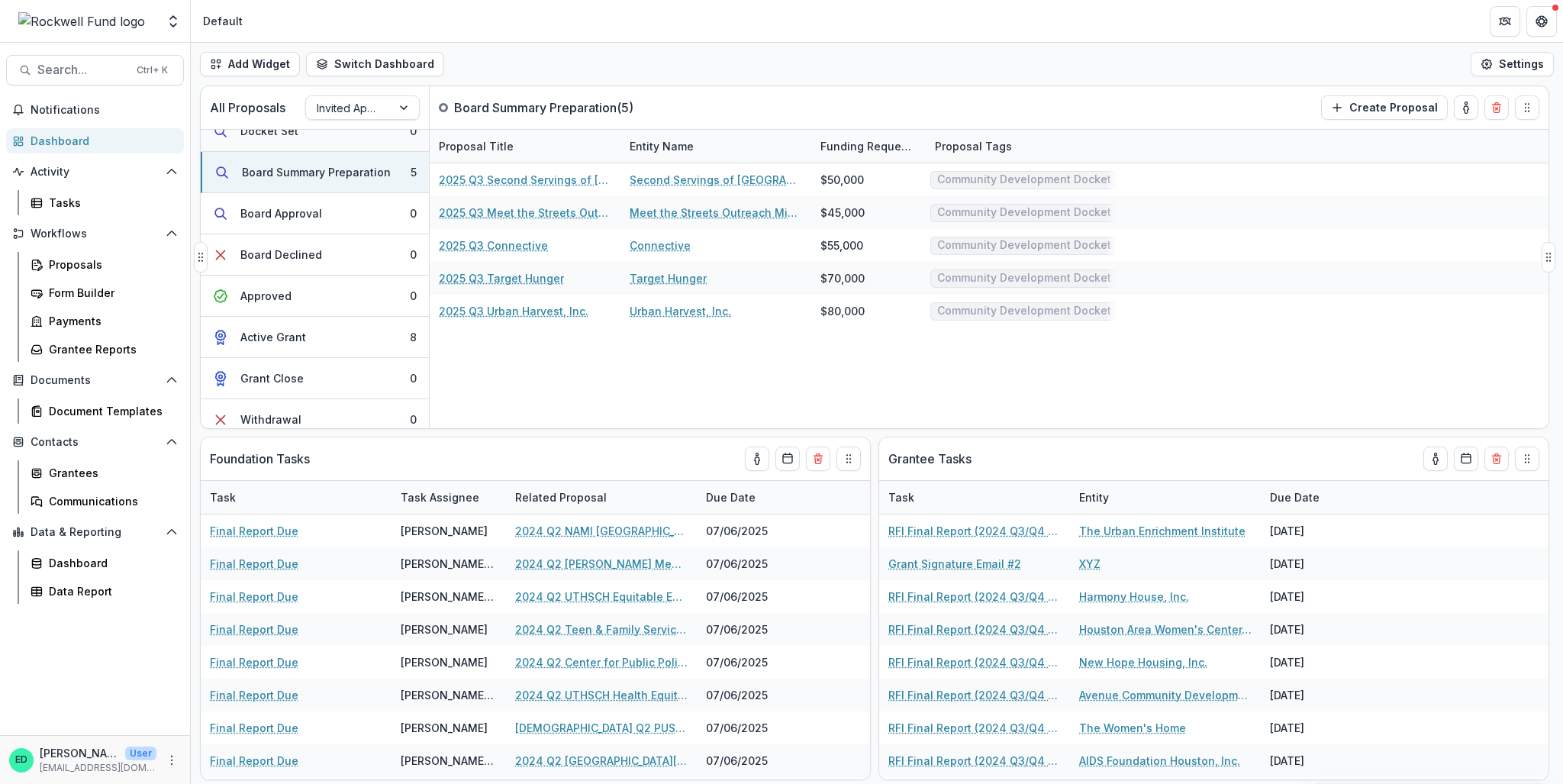
scroll to position [192, 0]
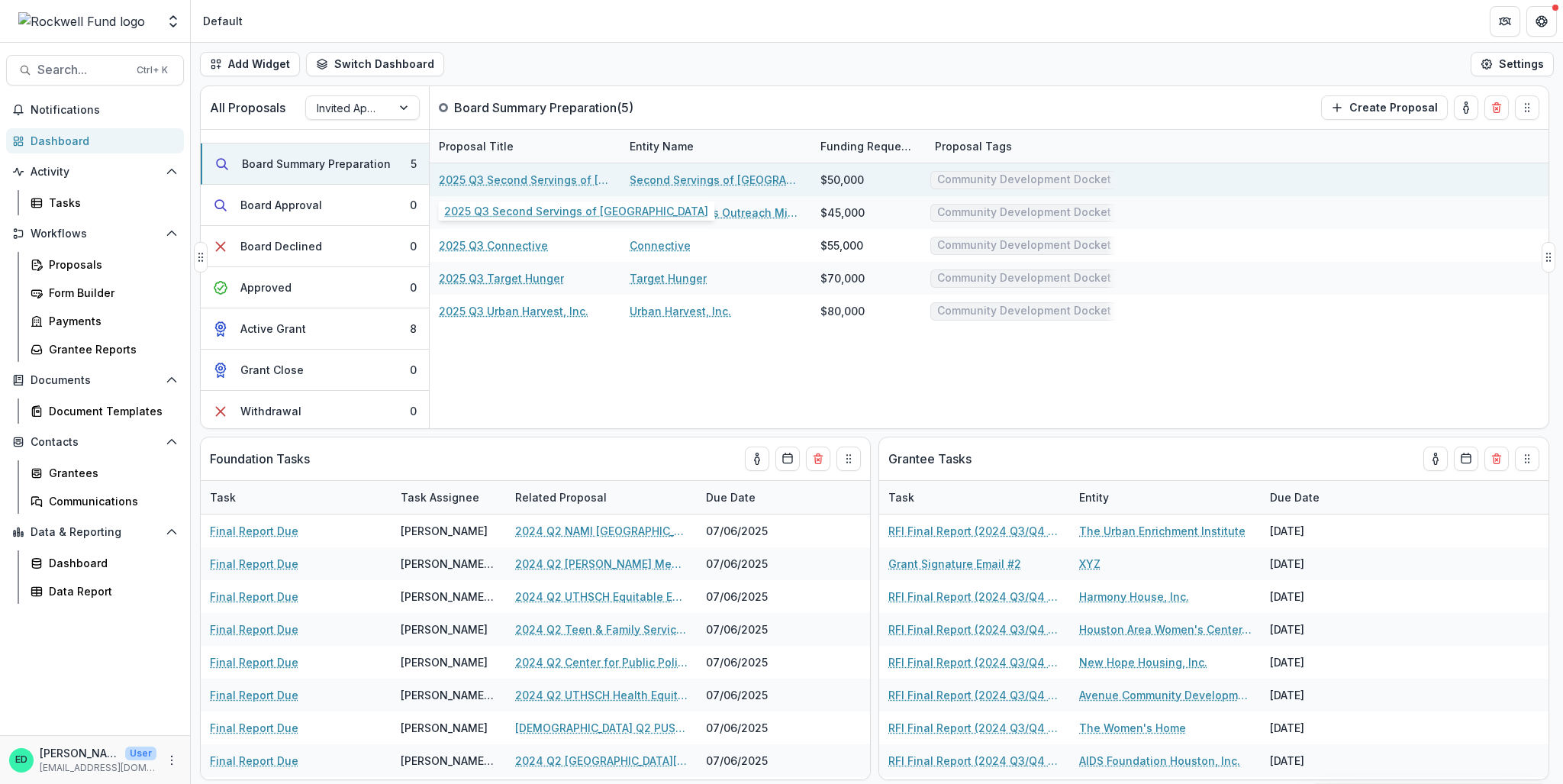
click at [506, 175] on link "2025 Q3 Second Servings of [GEOGRAPHIC_DATA]" at bounding box center [525, 179] width 172 height 16
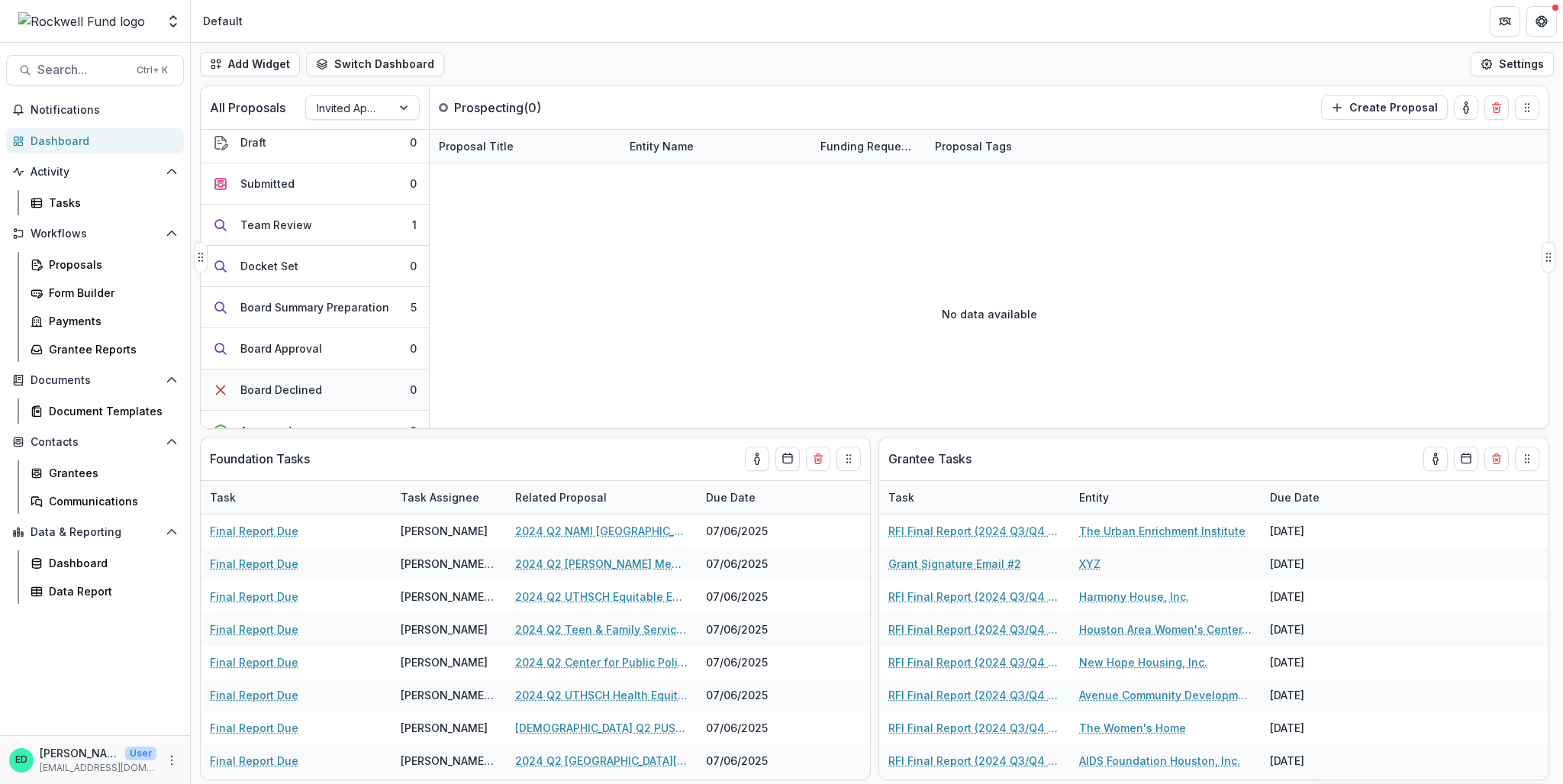
scroll to position [40, 0]
click at [319, 231] on button "Team Review 1" at bounding box center [315, 234] width 228 height 41
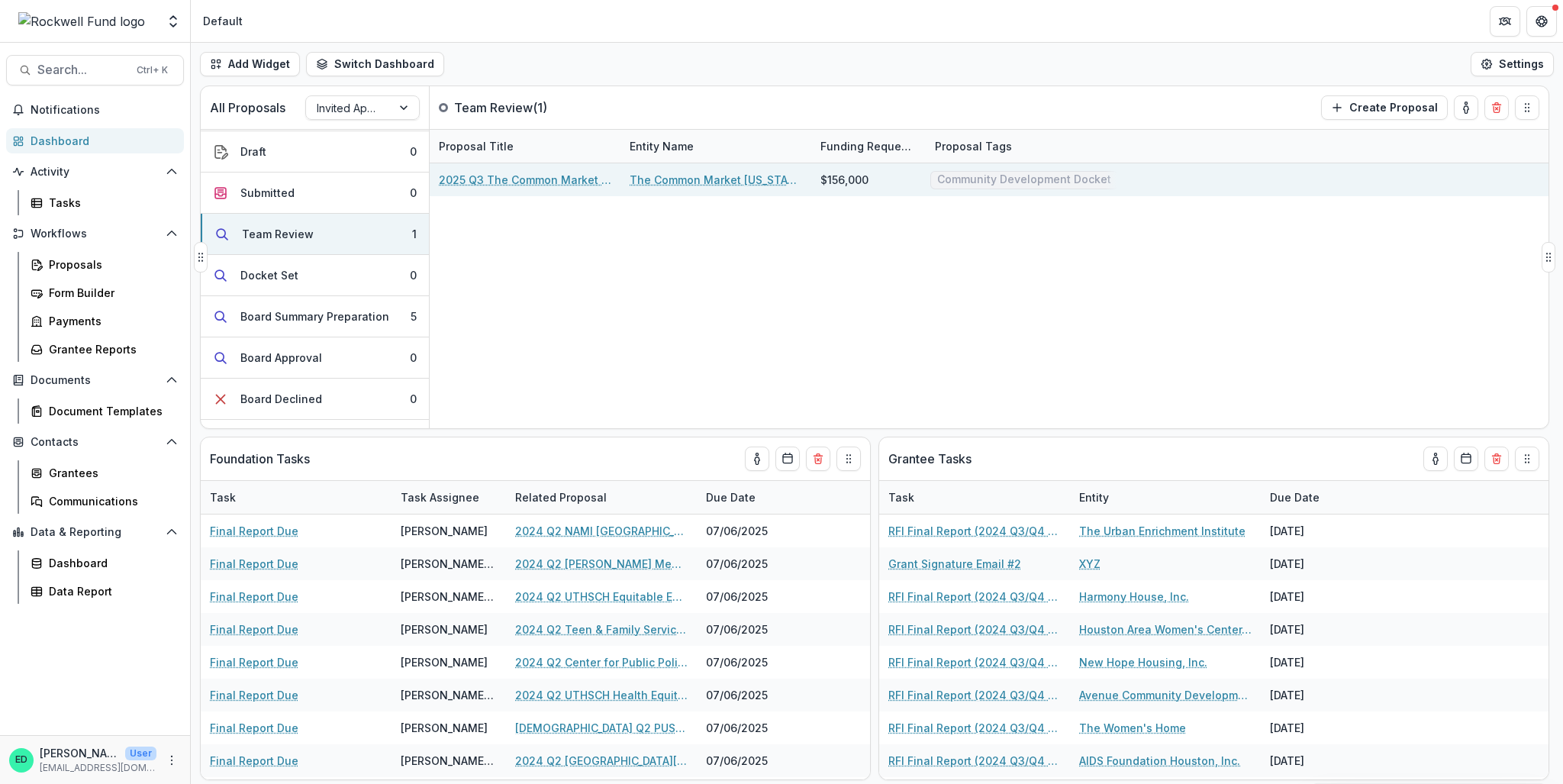
click at [483, 183] on link "2025 Q3 The Common Market [US_STATE] Inc." at bounding box center [525, 179] width 172 height 16
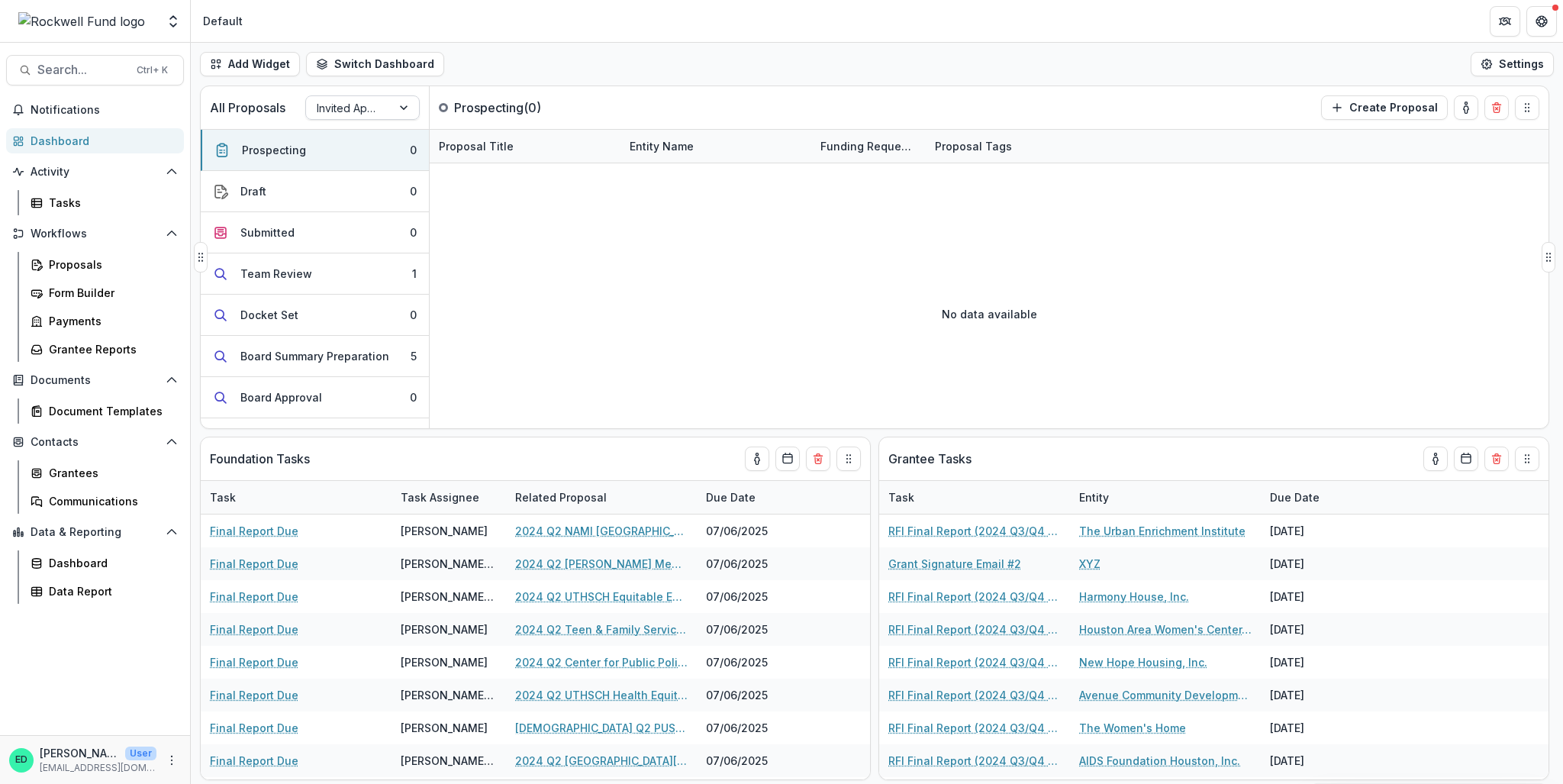
click at [332, 114] on div at bounding box center [349, 108] width 64 height 19
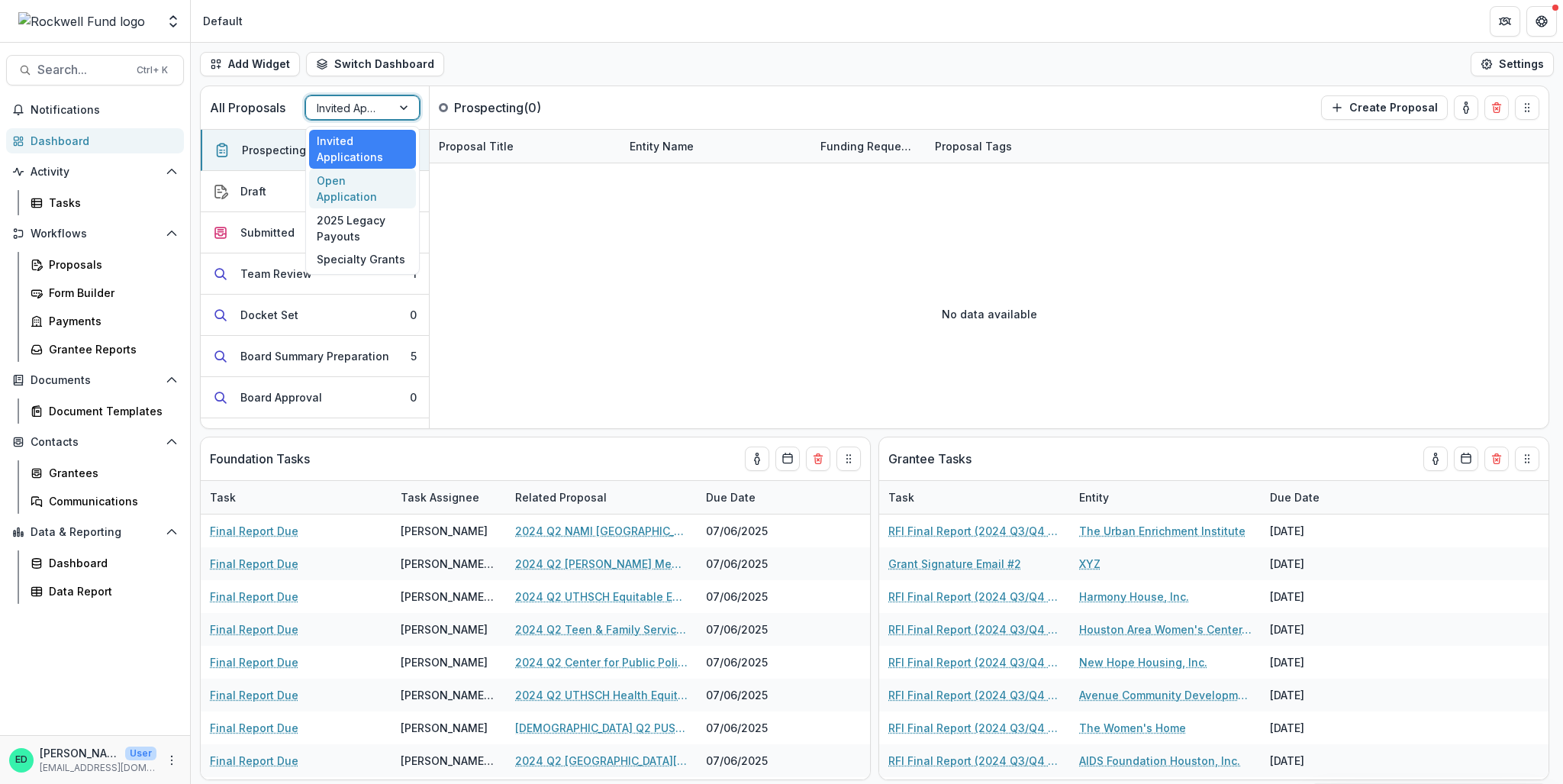
click at [363, 184] on div "Open Application" at bounding box center [362, 189] width 107 height 40
click at [359, 104] on div at bounding box center [349, 108] width 64 height 19
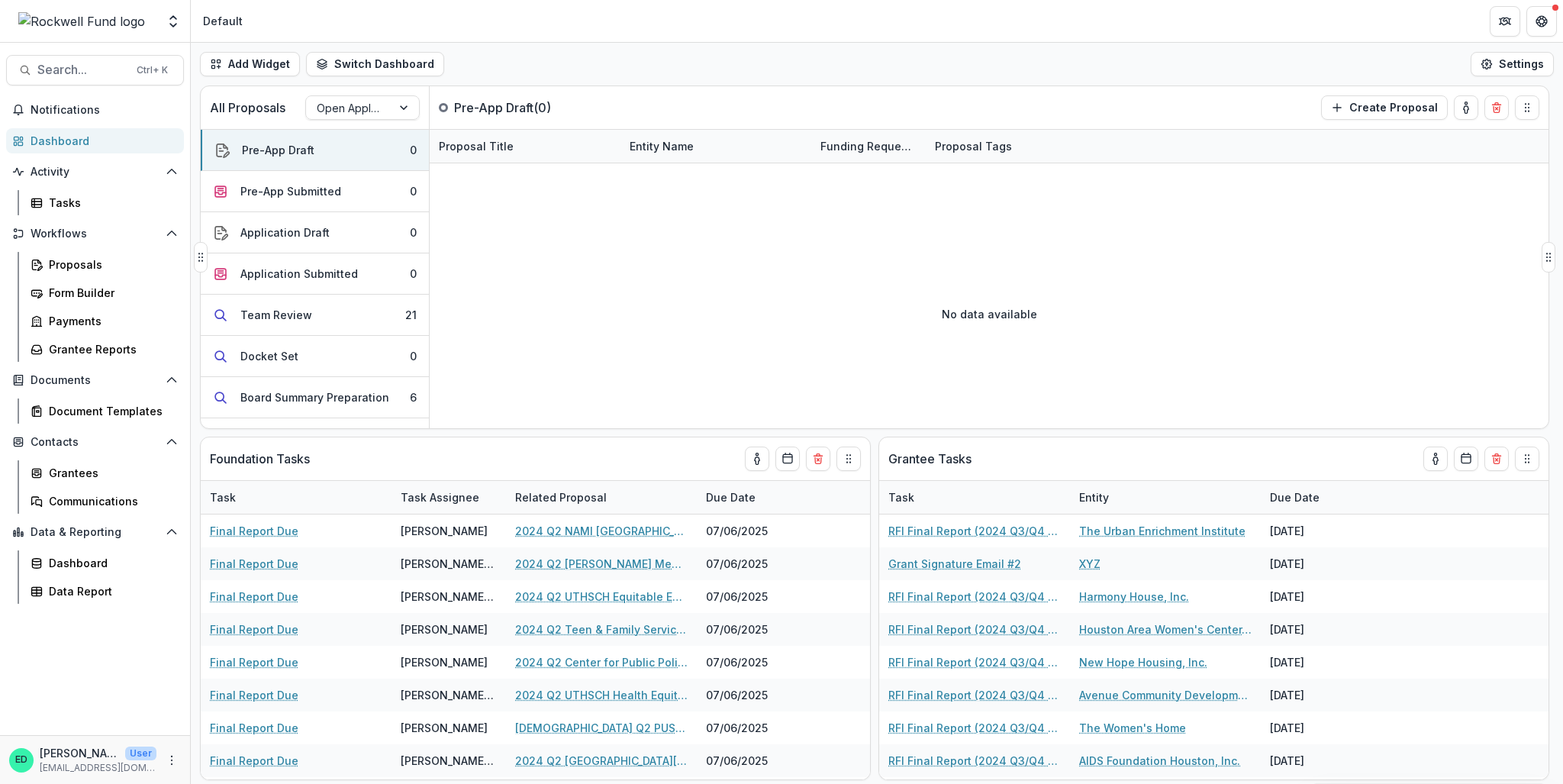
click at [547, 337] on div "No data available" at bounding box center [989, 313] width 1119 height 229
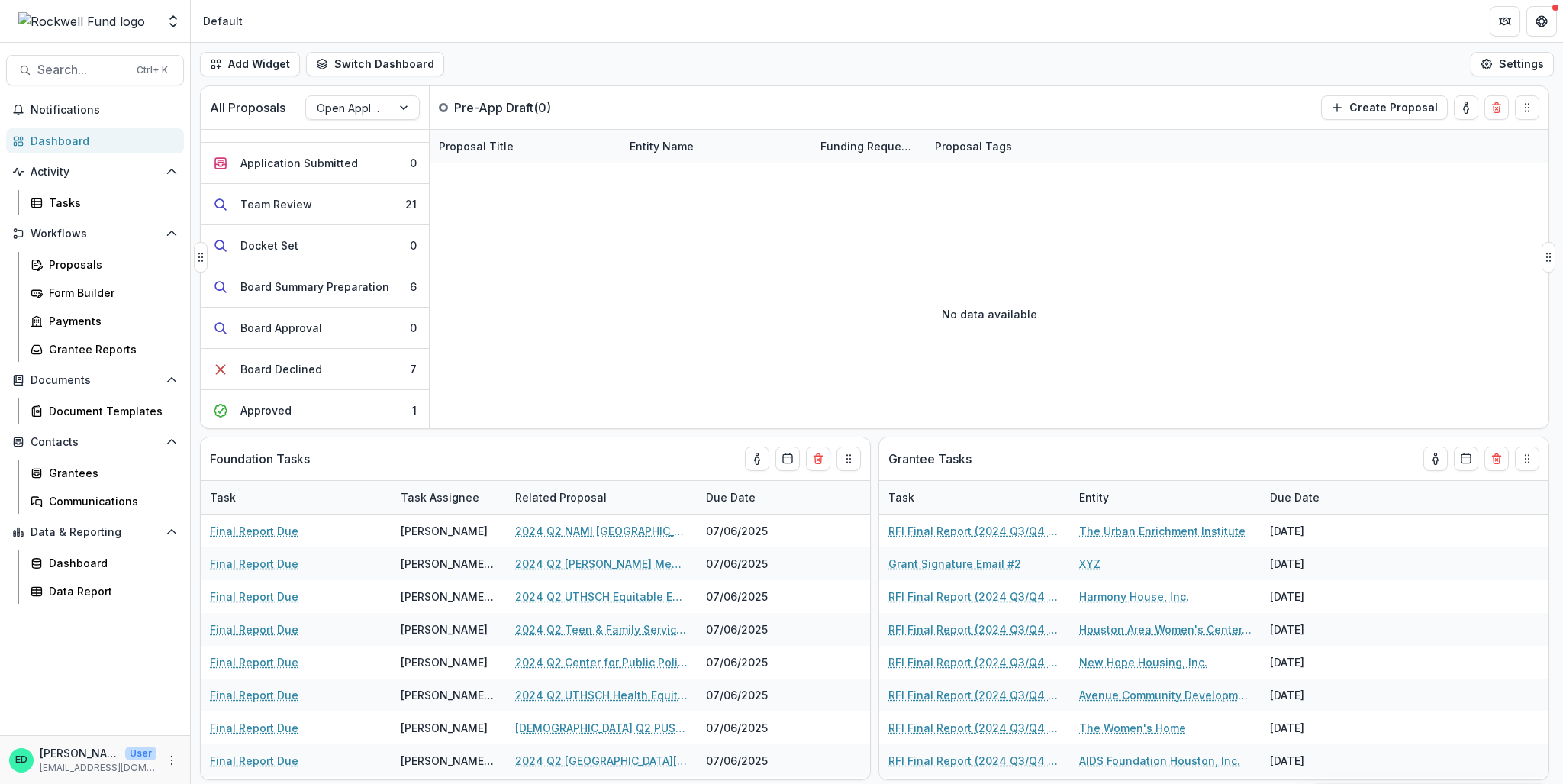
scroll to position [229, 0]
click at [339, 181] on button "Board Summary Preparation 6" at bounding box center [315, 168] width 228 height 41
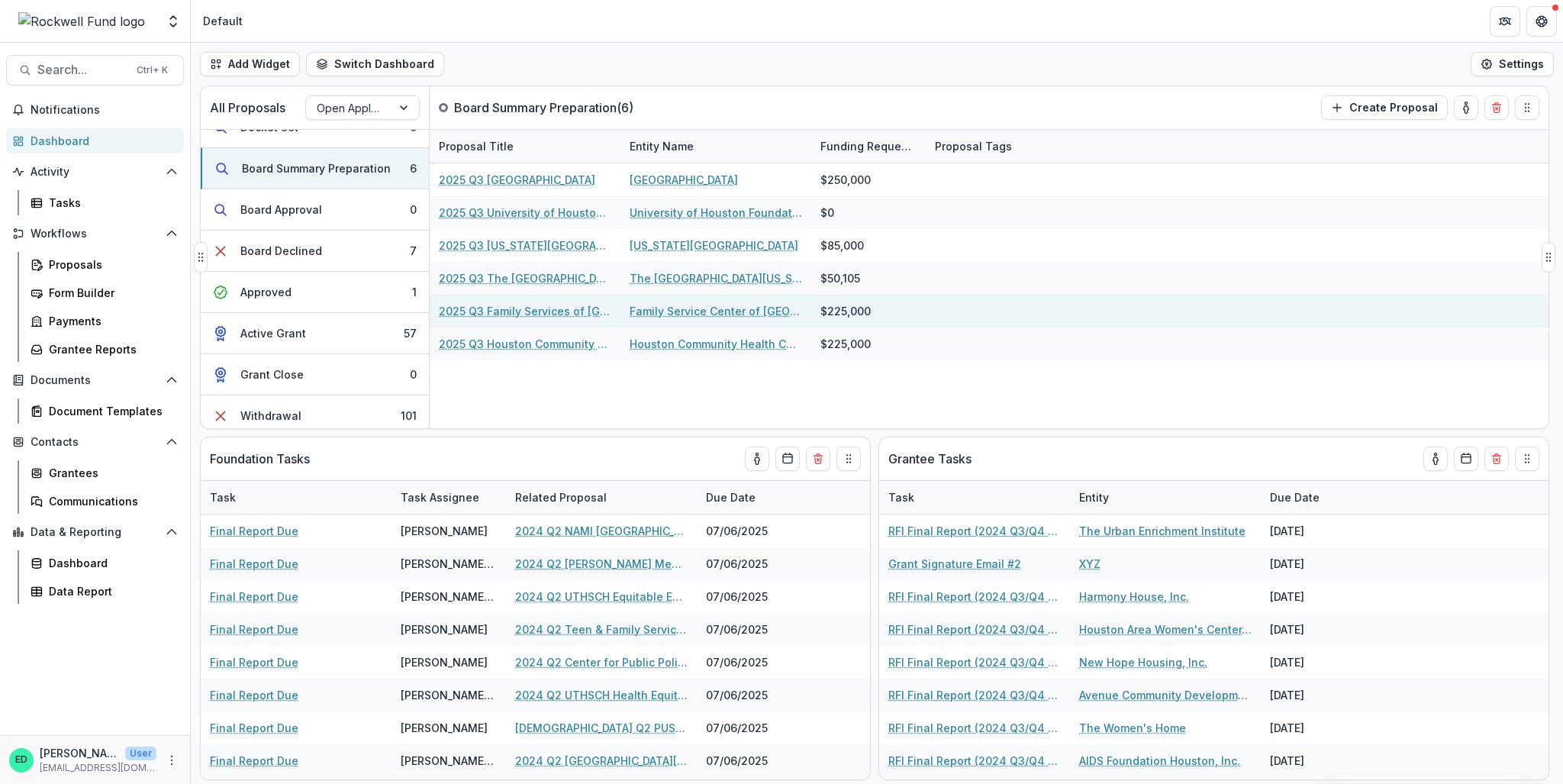
click at [525, 308] on link "2025 Q3 Family Services of [GEOGRAPHIC_DATA] and [GEOGRAPHIC_DATA]" at bounding box center [525, 311] width 172 height 16
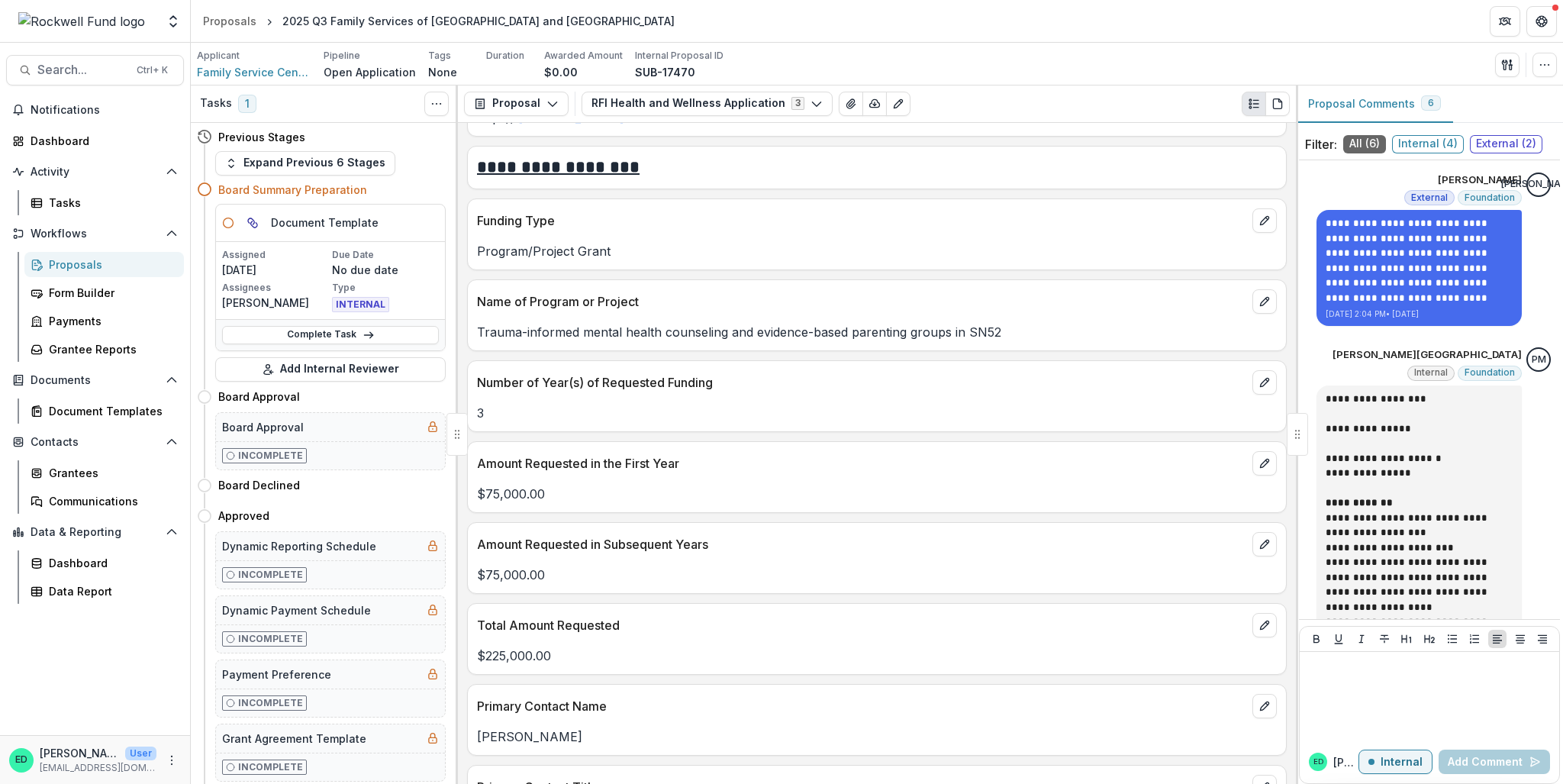
scroll to position [1832, 0]
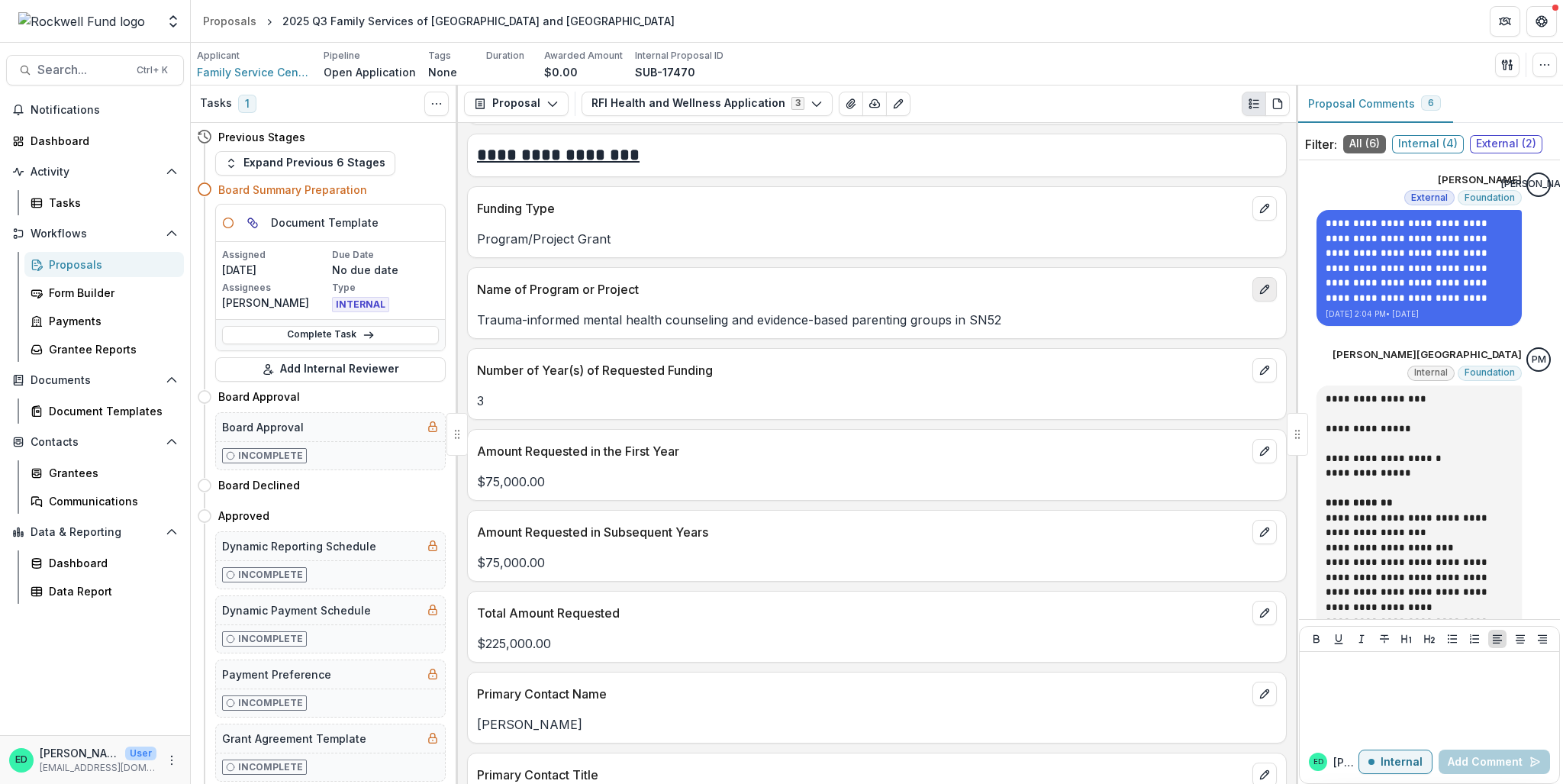
click at [1258, 301] on button "edit" at bounding box center [1264, 289] width 24 height 24
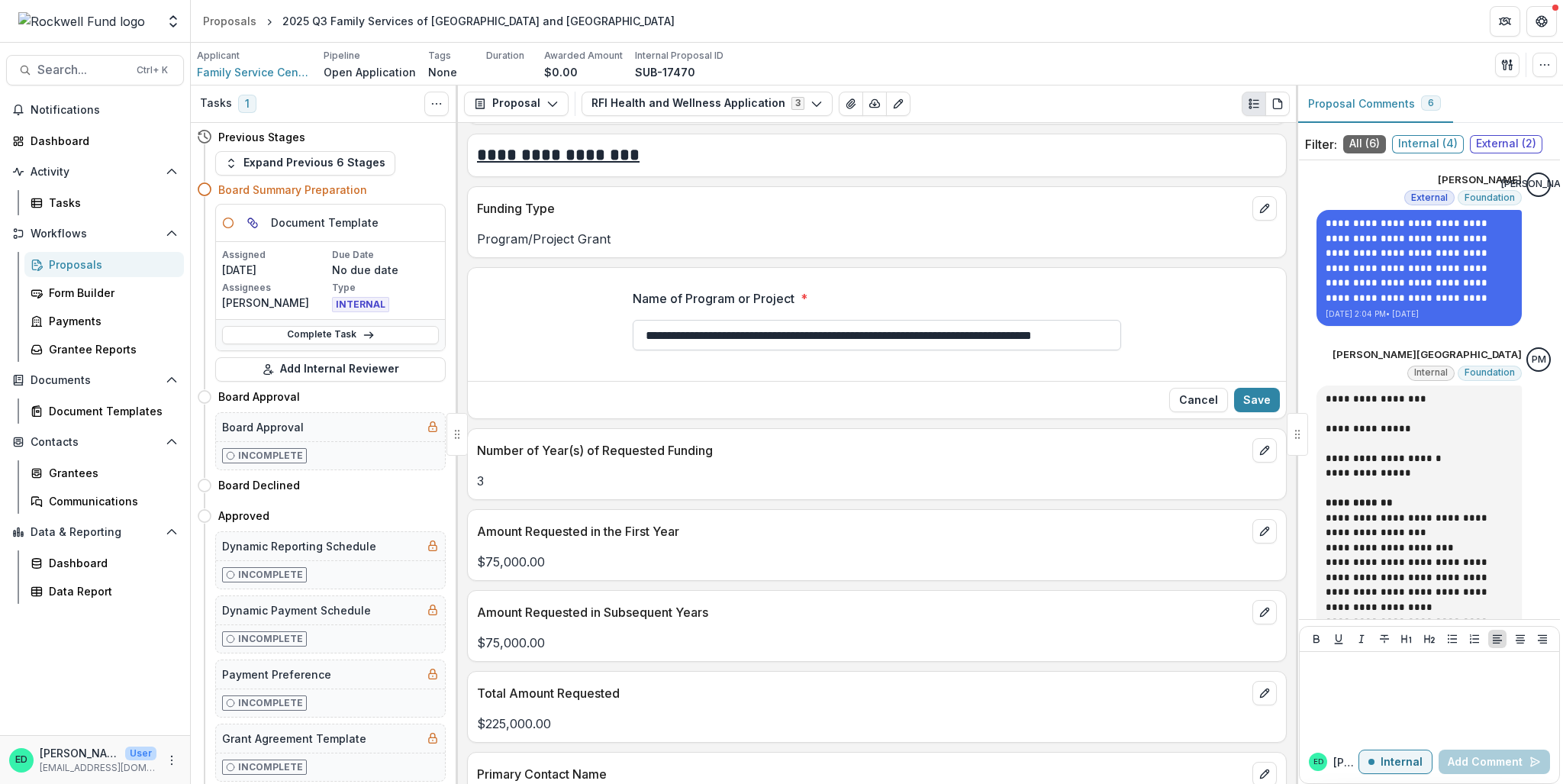
click at [952, 351] on input "**********" at bounding box center [876, 334] width 488 height 30
type input "**********"
click at [1234, 410] on button "Save" at bounding box center [1257, 400] width 46 height 24
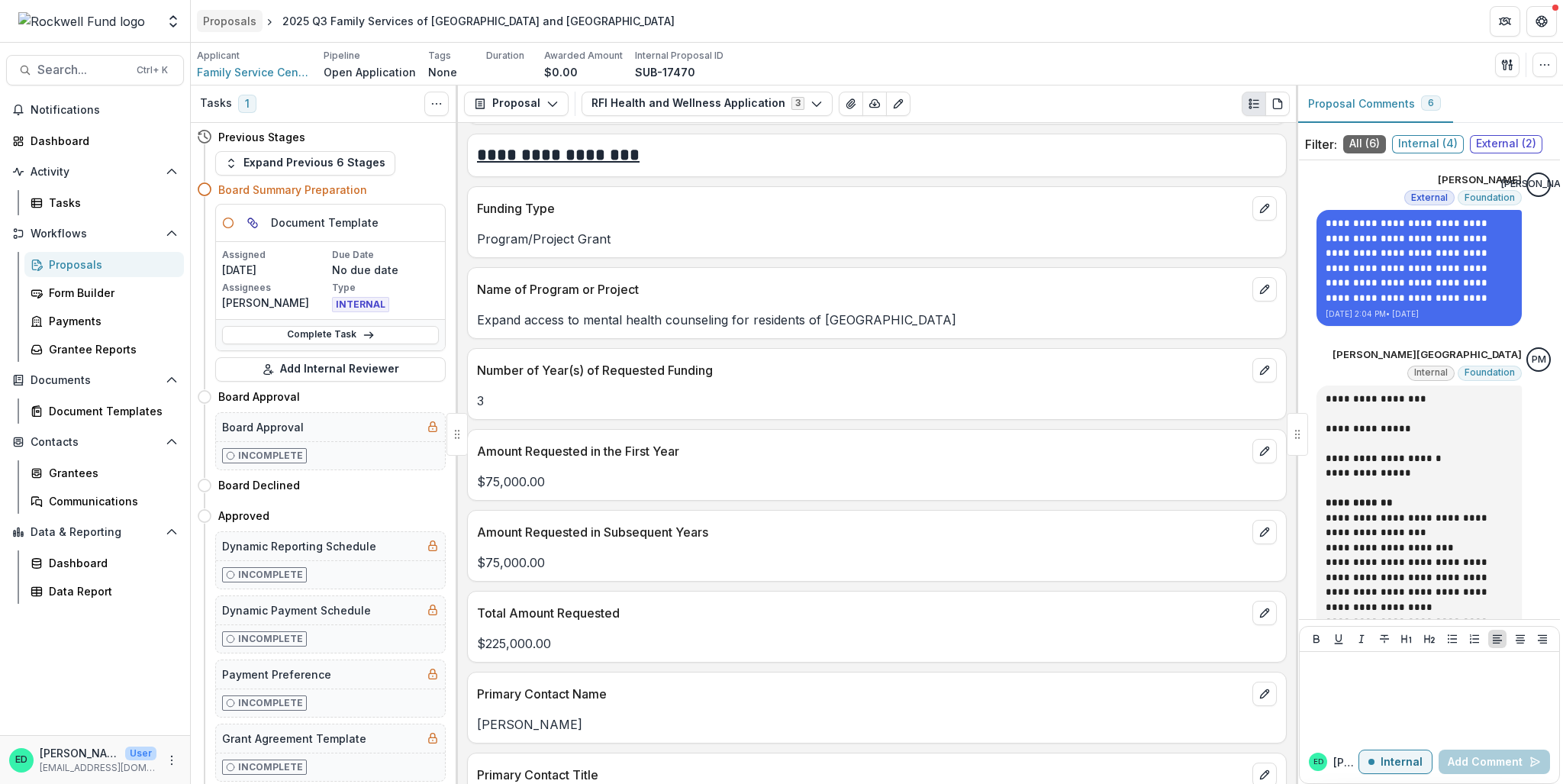
click at [223, 13] on div "Proposals" at bounding box center [229, 21] width 53 height 16
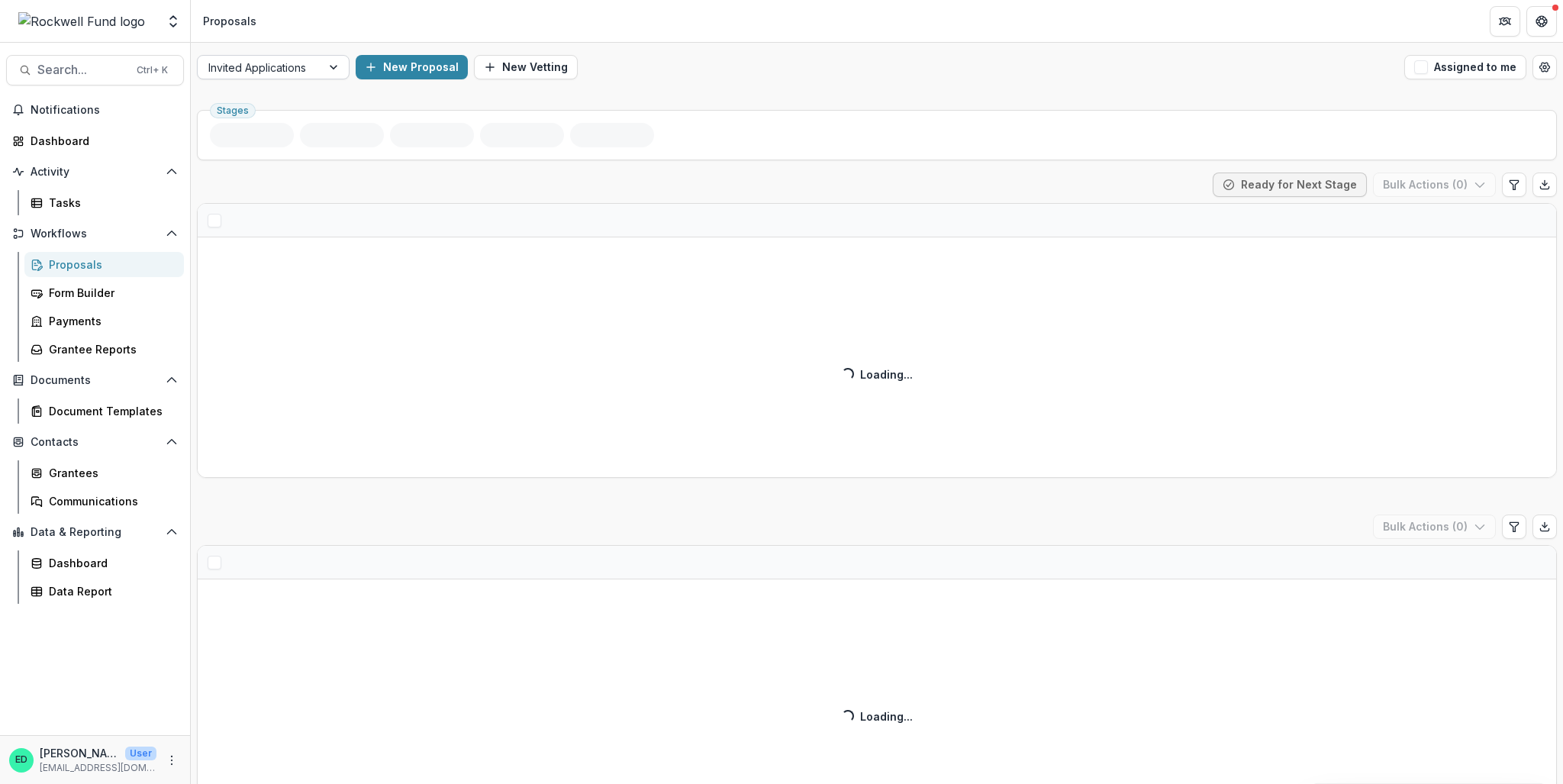
click at [326, 65] on div at bounding box center [335, 67] width 28 height 23
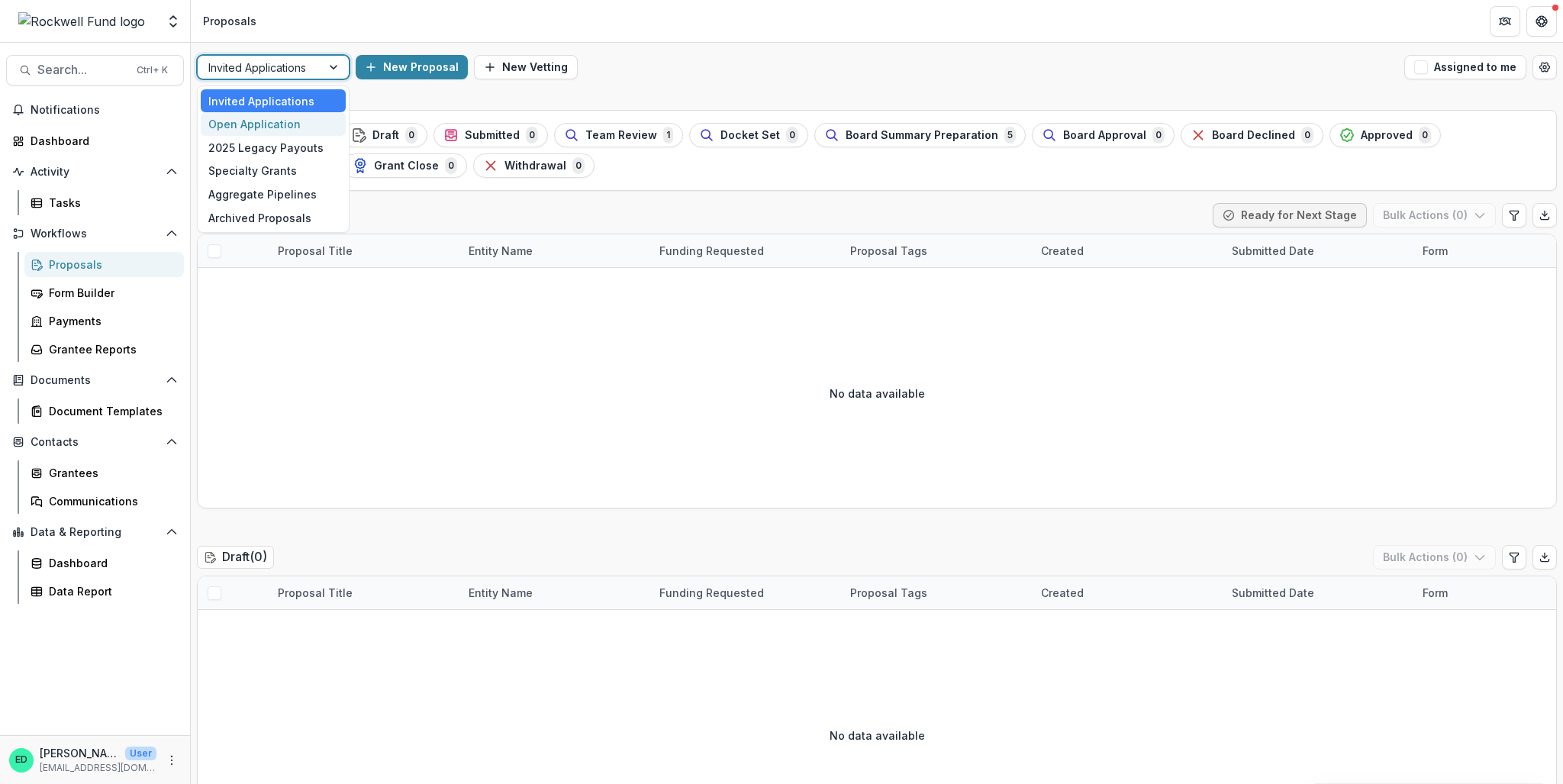
click at [296, 122] on div "Open Application" at bounding box center [273, 124] width 145 height 23
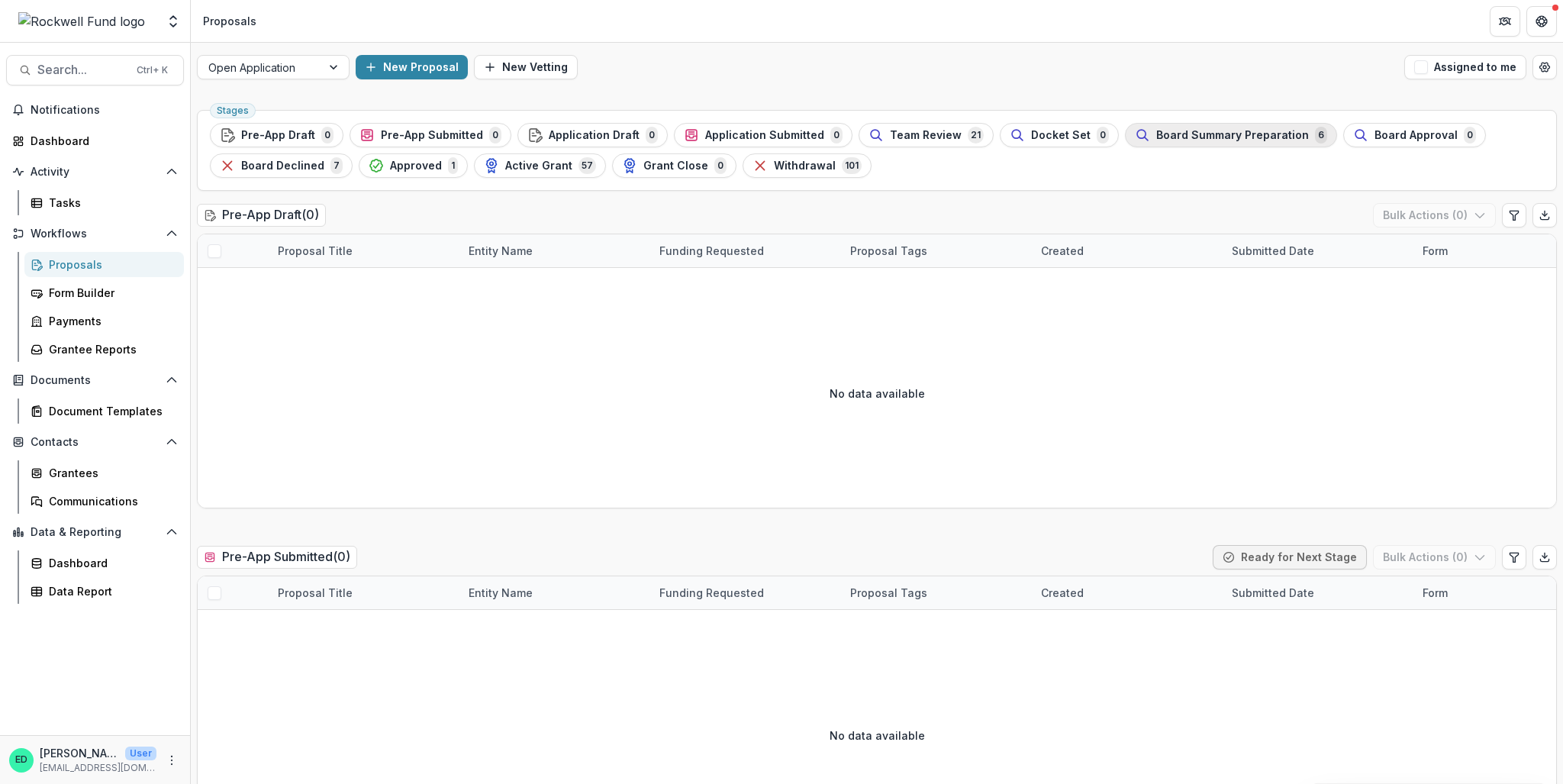
click at [1211, 125] on button "Board Summary Preparation 6" at bounding box center [1231, 135] width 212 height 24
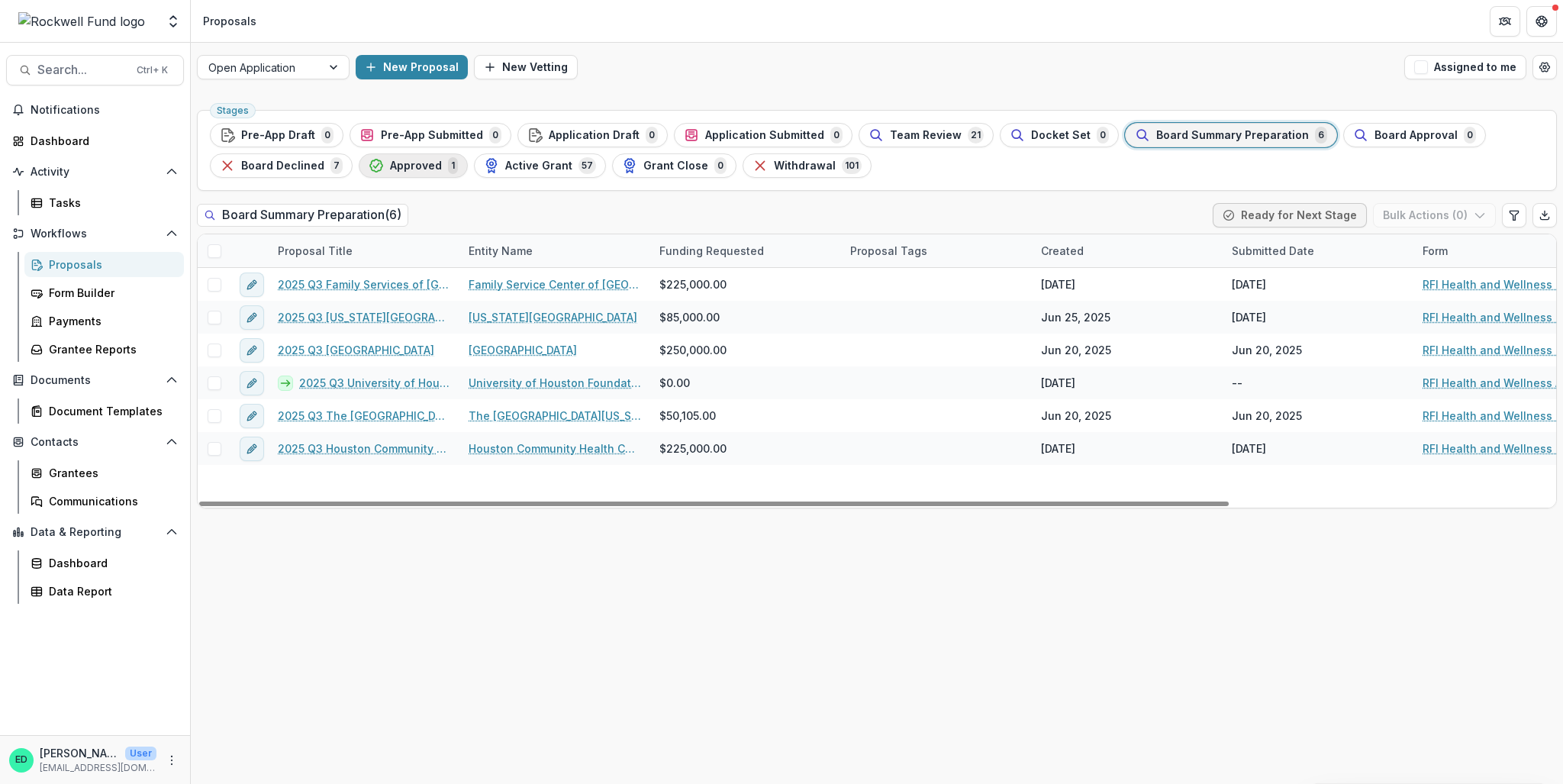
click at [390, 164] on span "Approved" at bounding box center [416, 165] width 52 height 13
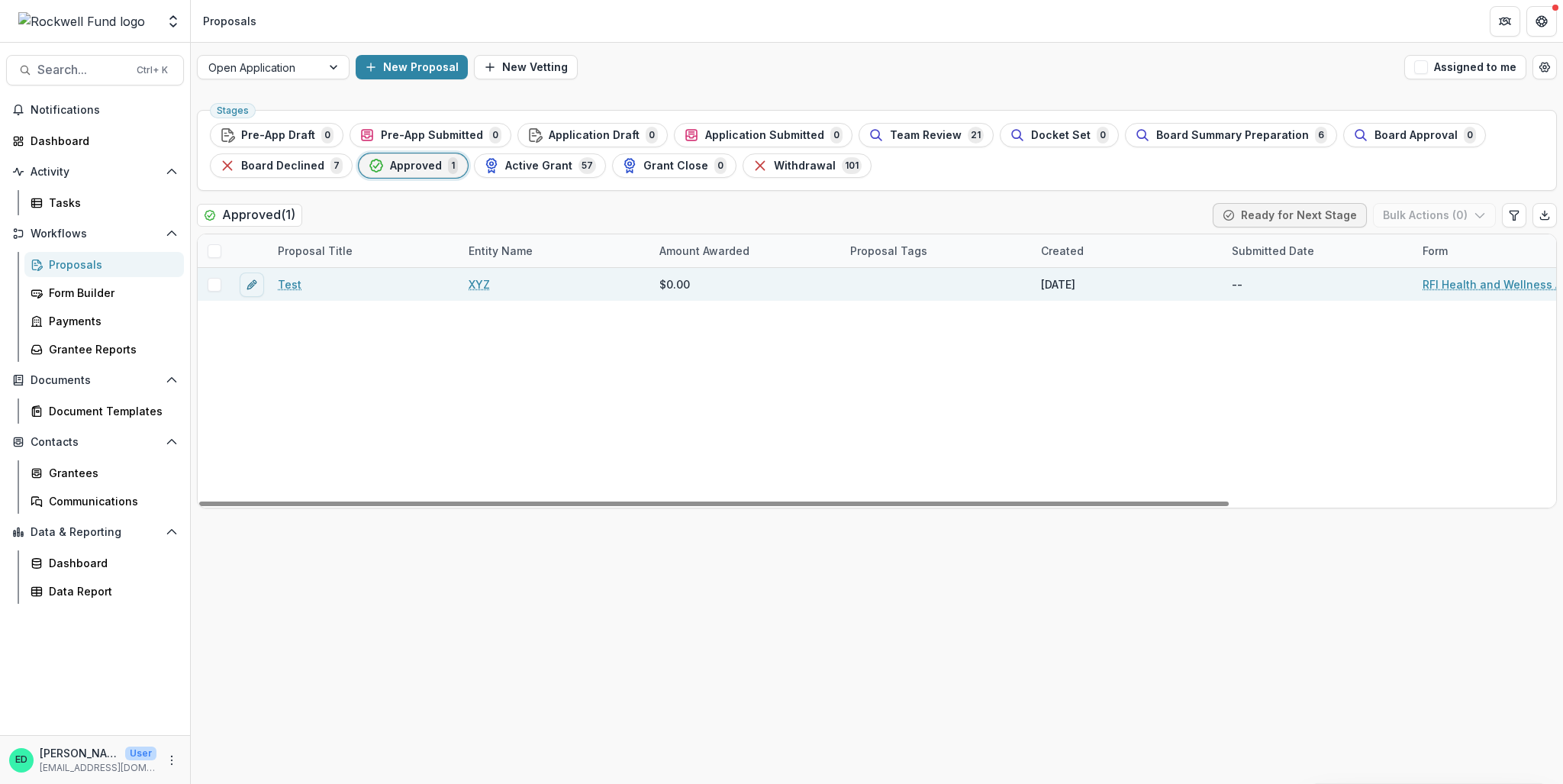
click at [287, 283] on link "Test" at bounding box center [289, 284] width 23 height 16
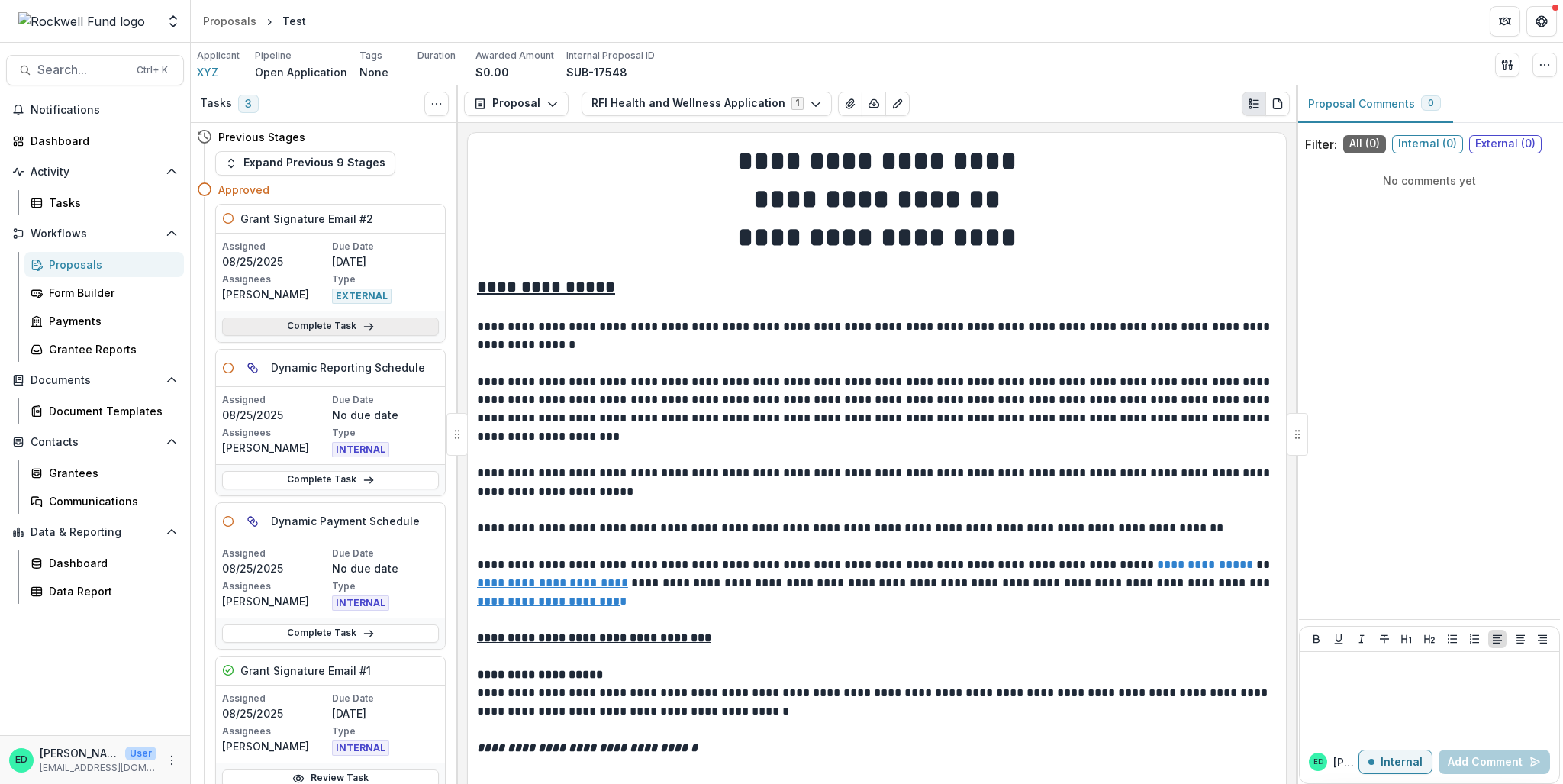
click at [328, 325] on link "Complete Task" at bounding box center [330, 326] width 217 height 18
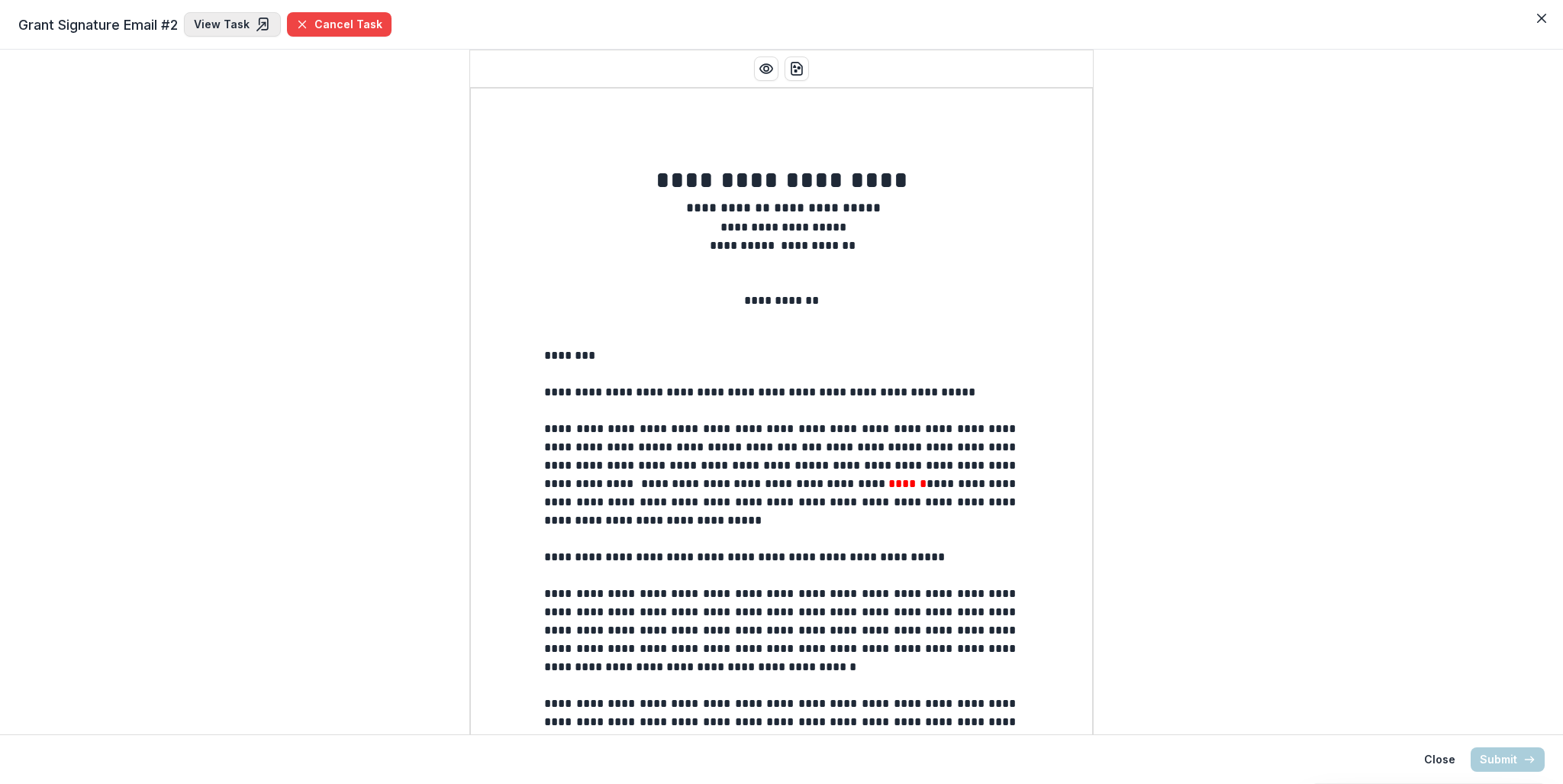
click at [229, 22] on link "View Task" at bounding box center [231, 24] width 97 height 24
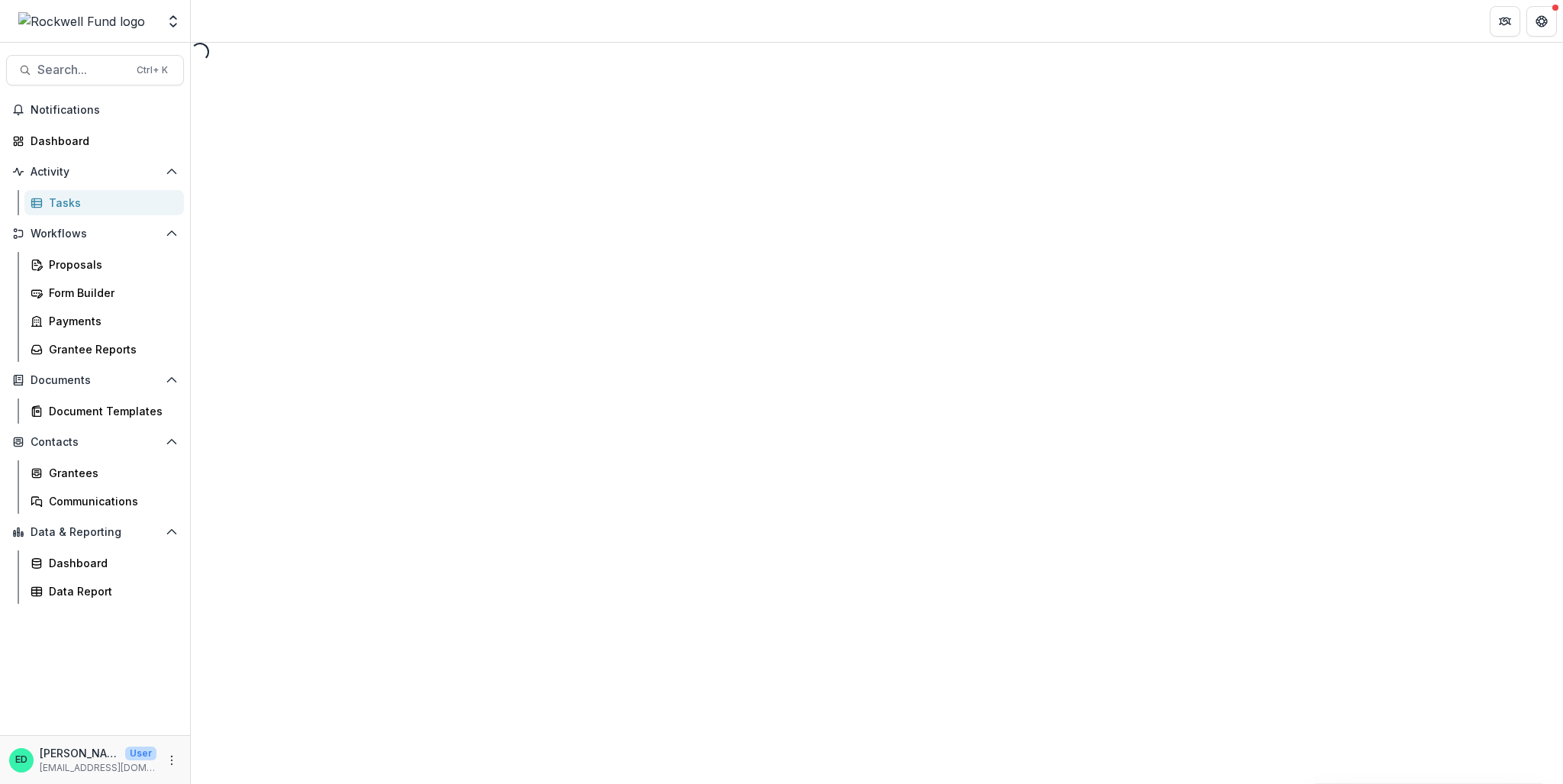
select select "********"
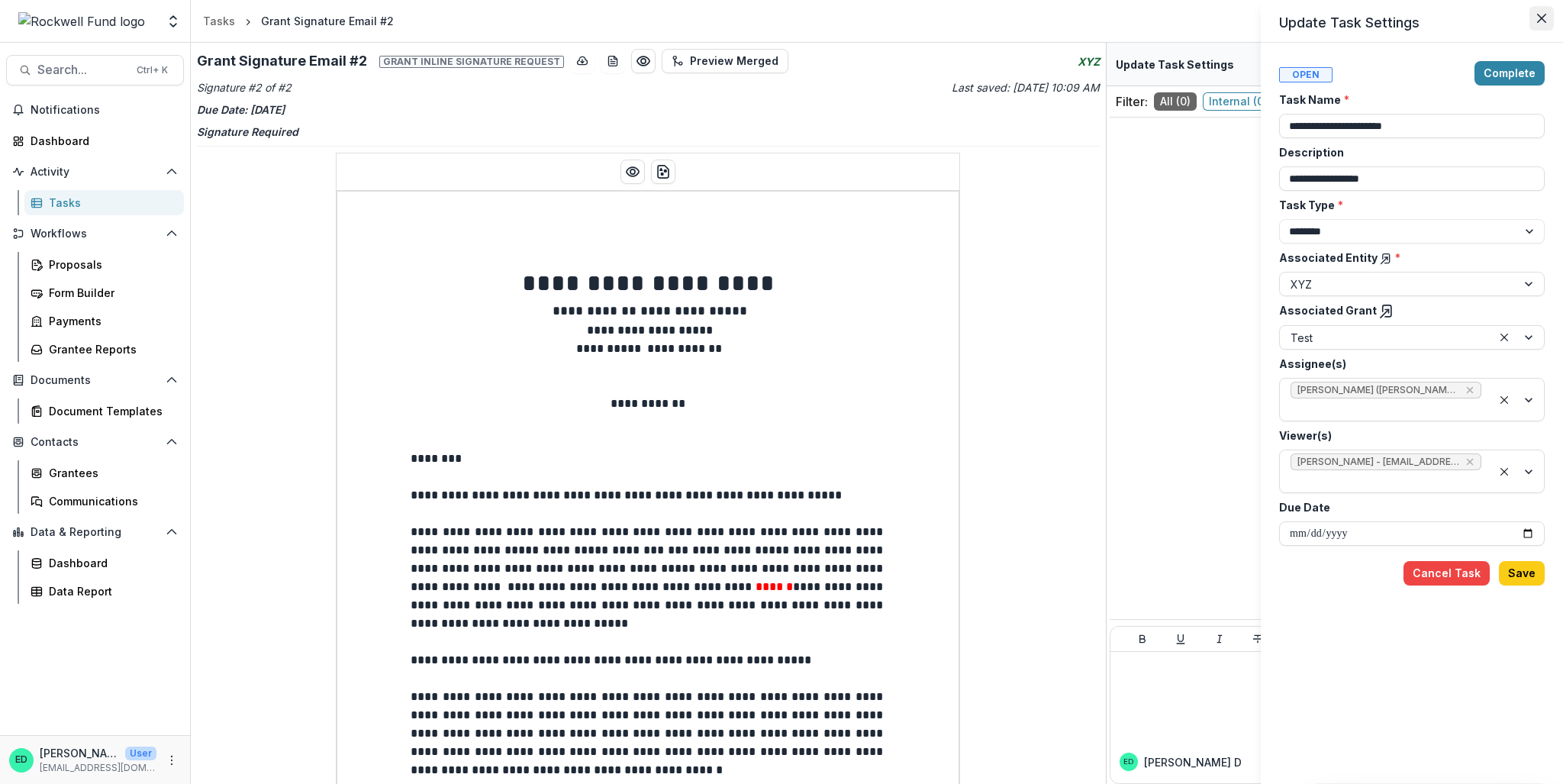
click at [1541, 20] on icon "Close" at bounding box center [1541, 18] width 10 height 10
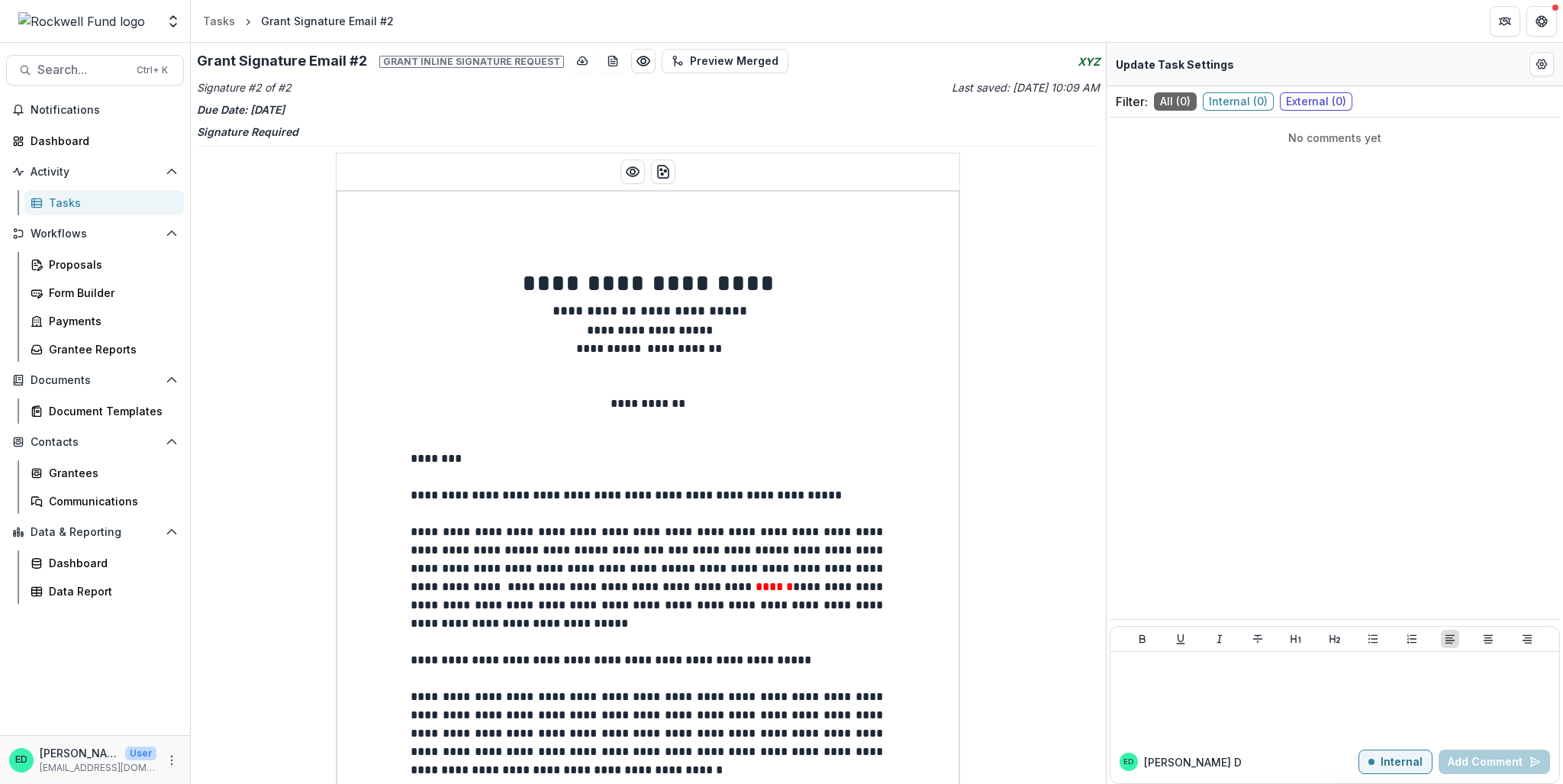
click at [92, 199] on div "Tasks" at bounding box center [110, 203] width 123 height 16
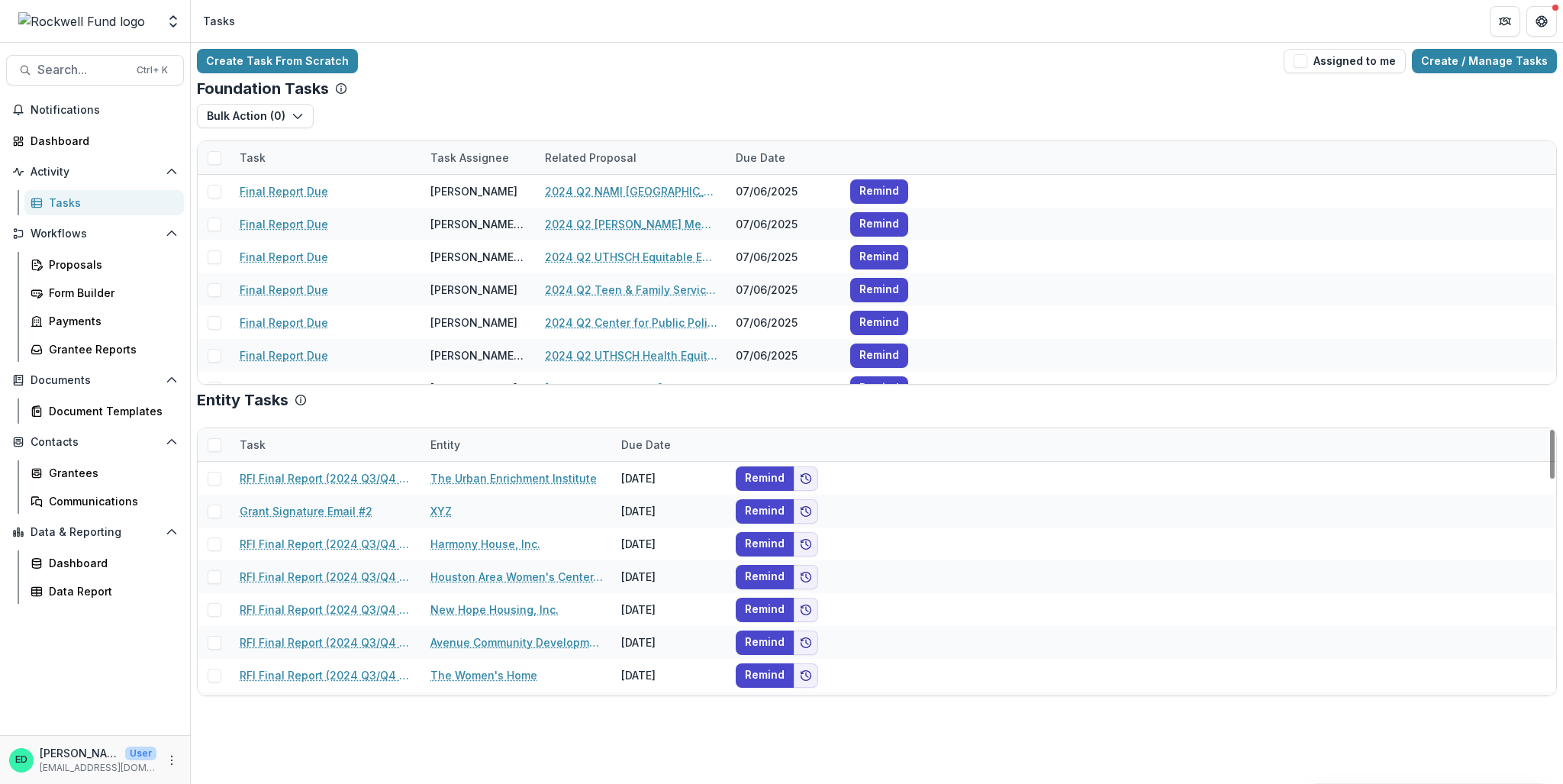
click at [64, 191] on link "Tasks" at bounding box center [104, 202] width 159 height 25
click at [80, 254] on link "Proposals" at bounding box center [104, 264] width 159 height 25
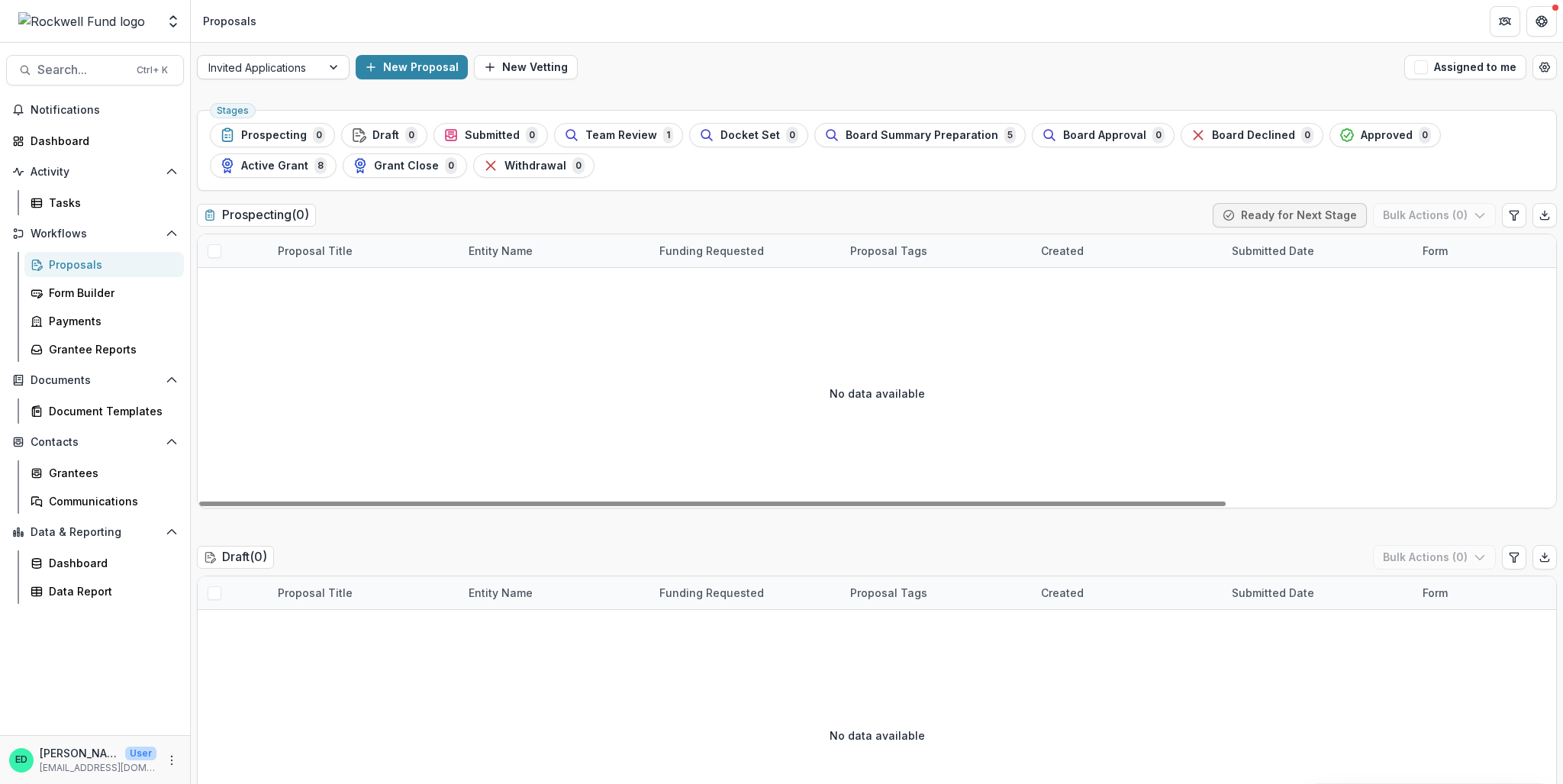
click at [325, 70] on div at bounding box center [335, 67] width 28 height 23
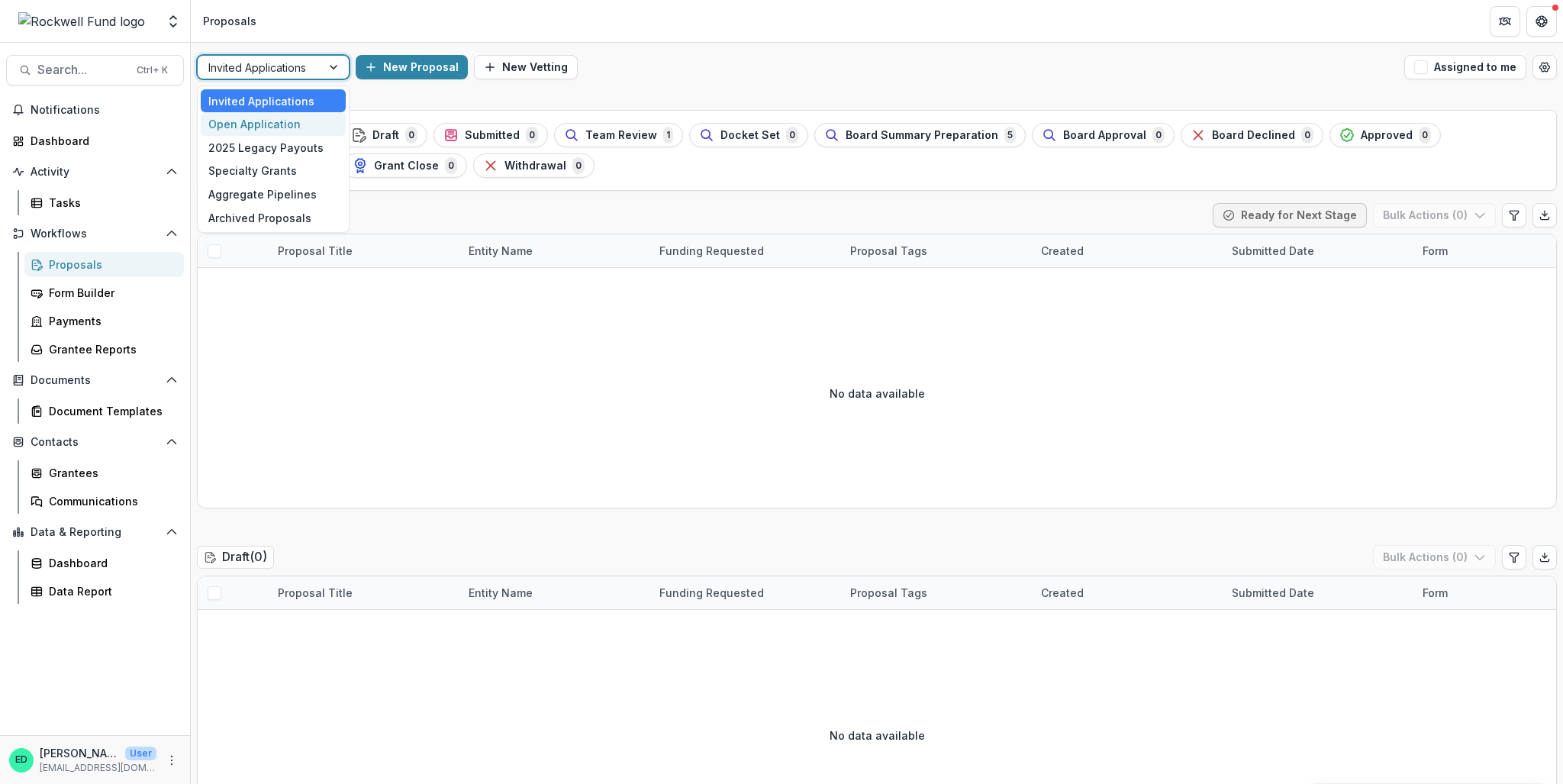
click at [298, 117] on div "Open Application" at bounding box center [273, 124] width 145 height 23
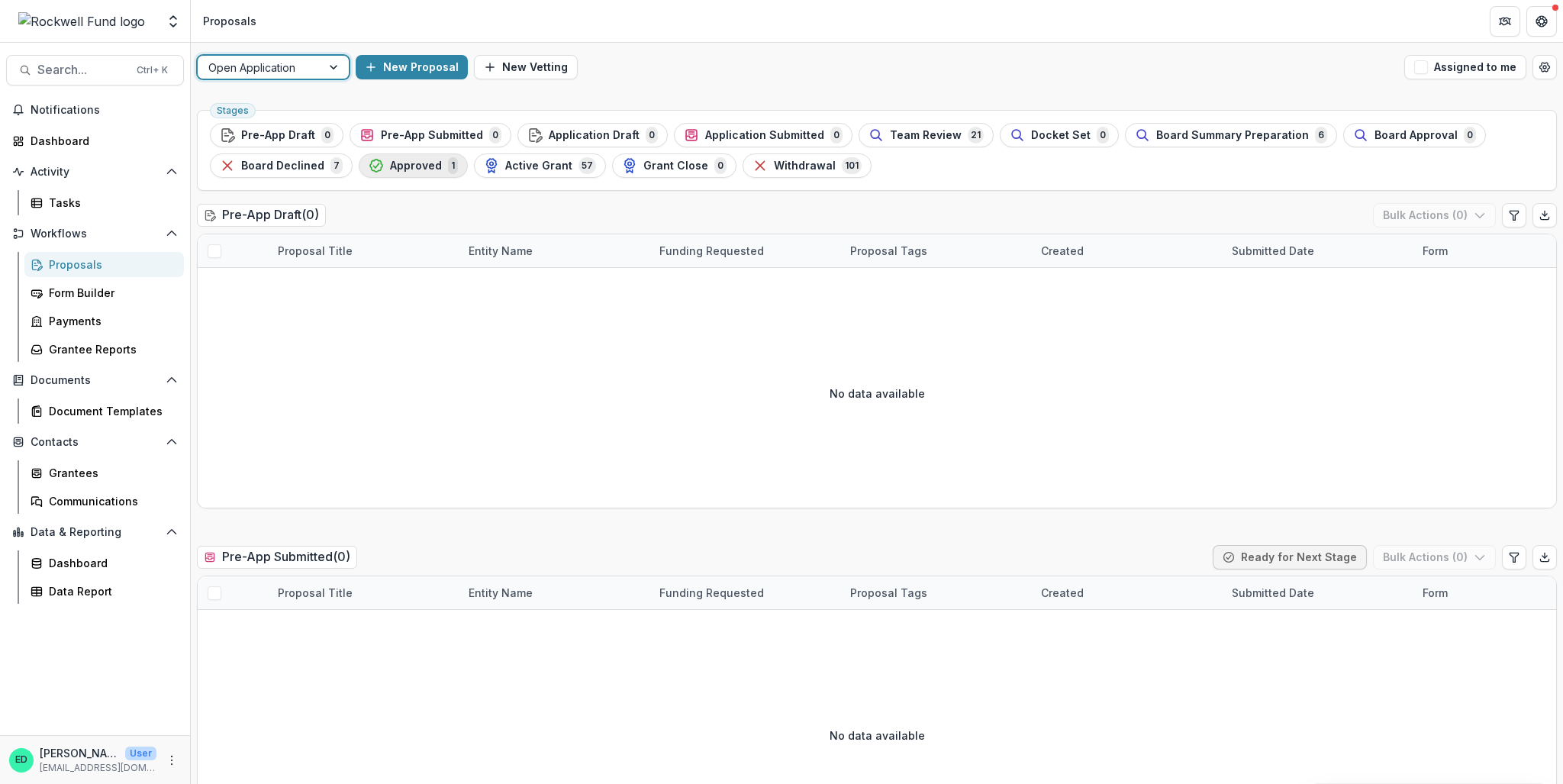
click at [400, 173] on div "Approved 1" at bounding box center [413, 165] width 90 height 17
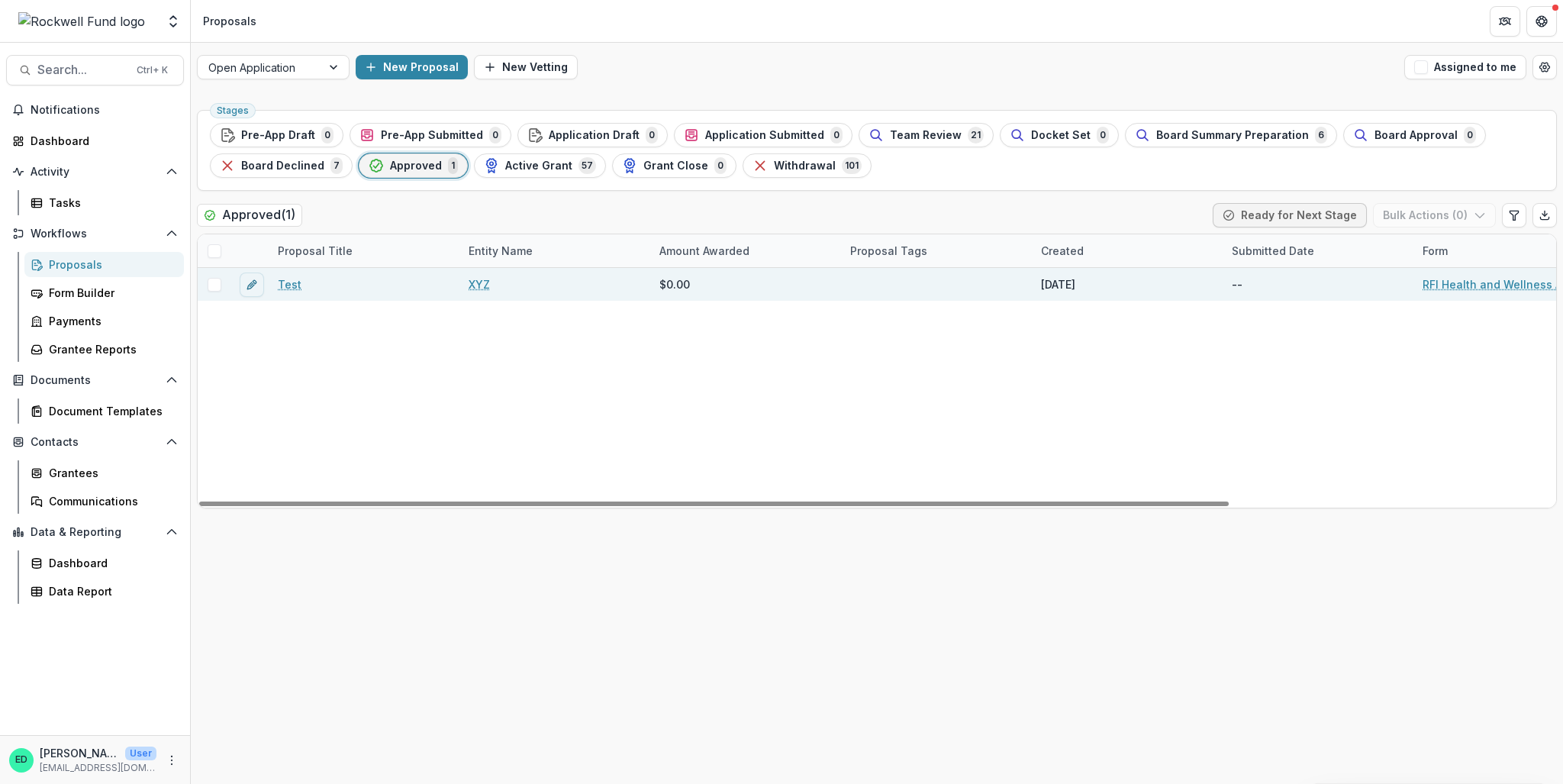
click at [208, 285] on span at bounding box center [215, 285] width 14 height 14
click at [1413, 218] on button "Bulk Actions ( 1 )" at bounding box center [1436, 215] width 120 height 24
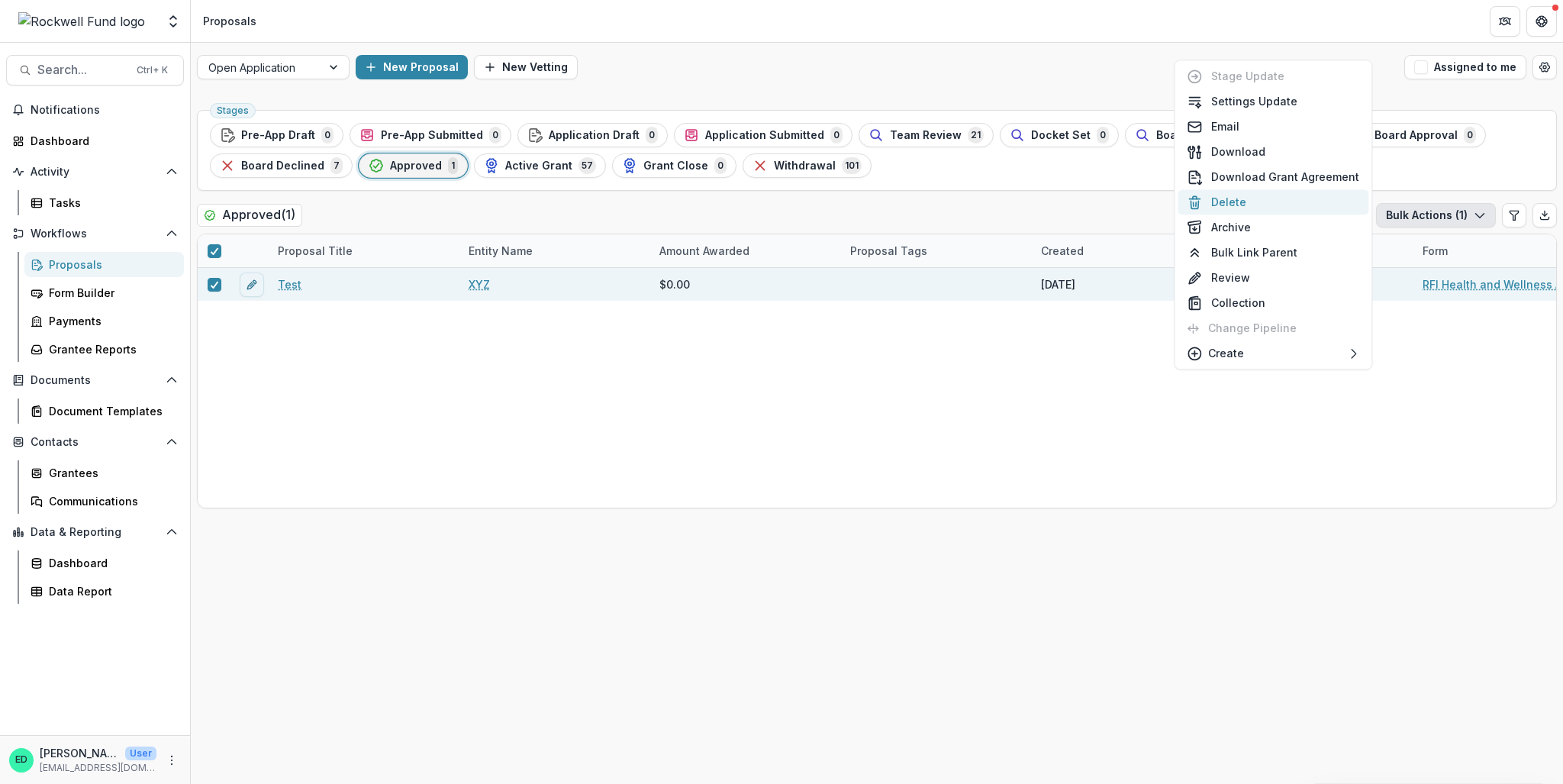
click at [1233, 199] on button "Delete" at bounding box center [1272, 201] width 191 height 25
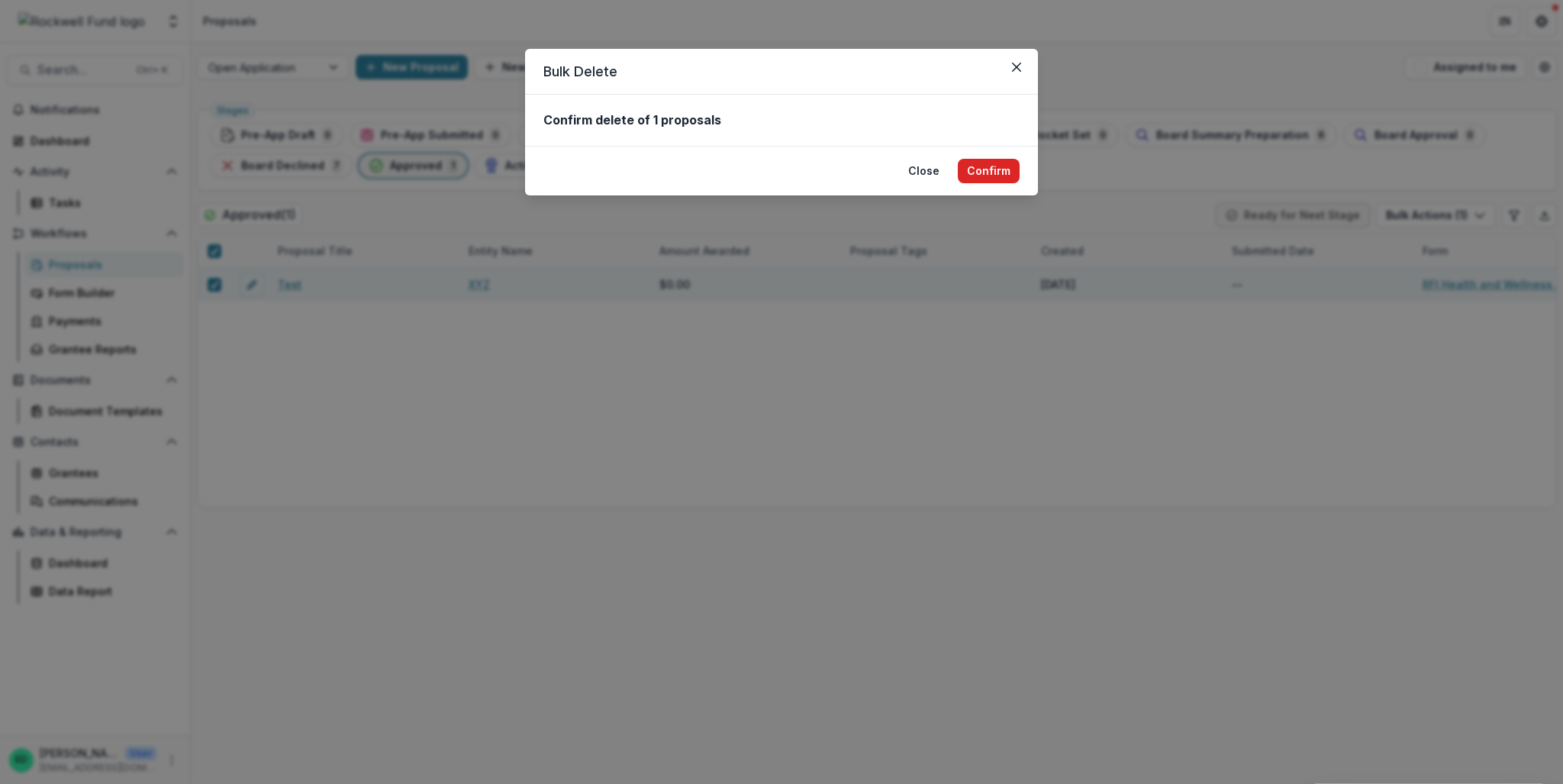
click at [987, 167] on button "Confirm" at bounding box center [989, 171] width 62 height 24
